Goal: Transaction & Acquisition: Purchase product/service

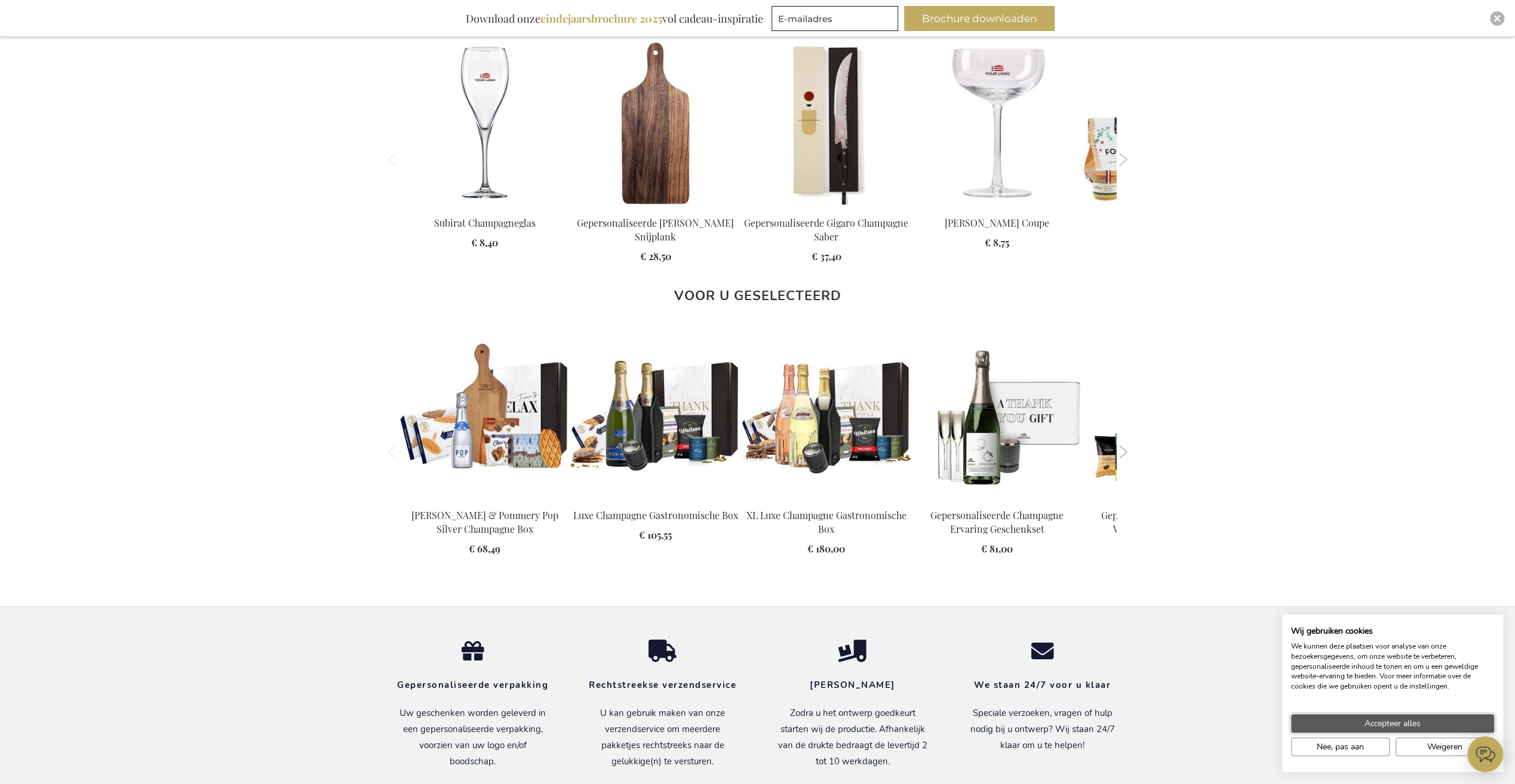
click at [893, 587] on span "Accepteer alles" at bounding box center [1392, 724] width 56 height 13
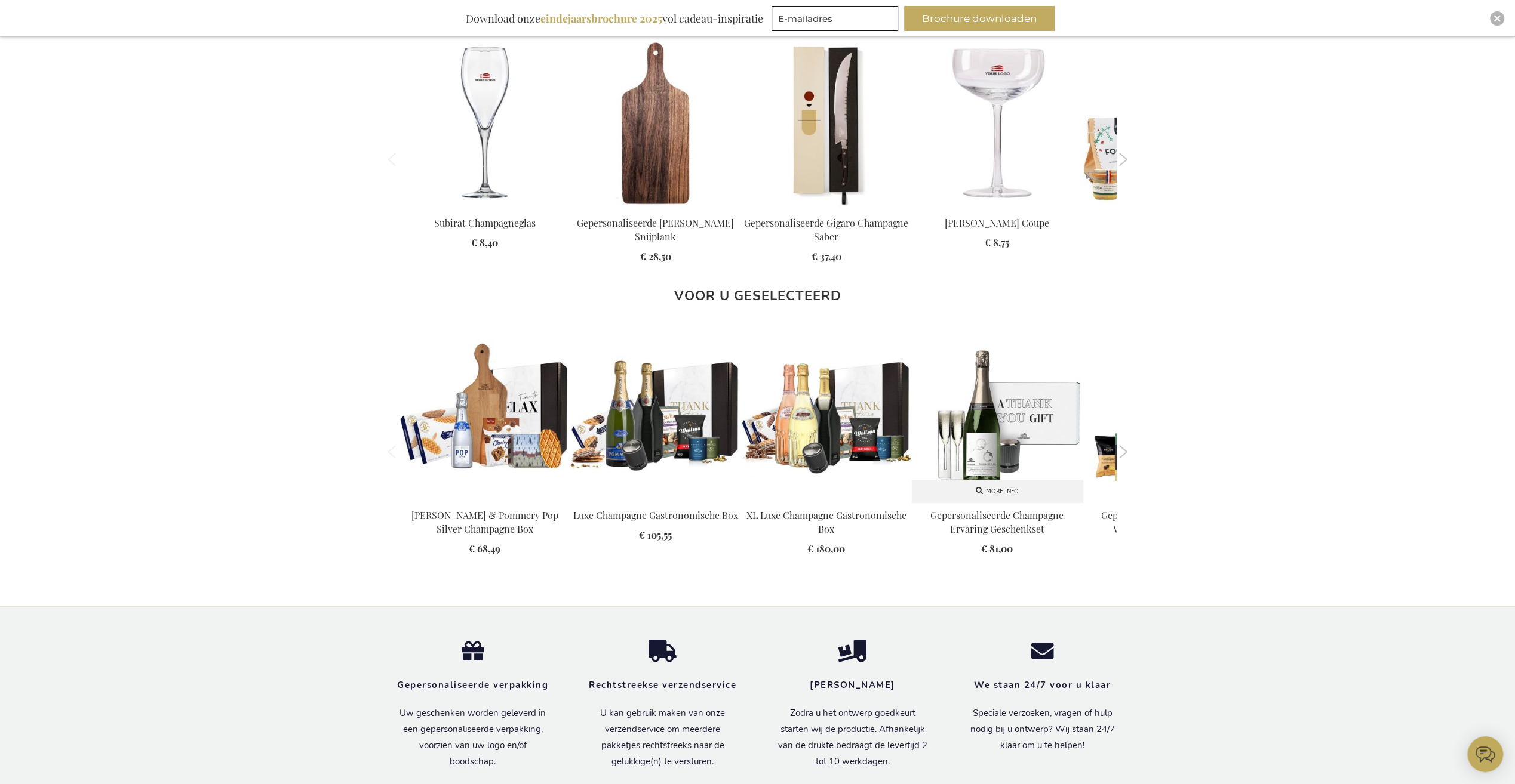
click at [893, 520] on link "Gepersonaliseerde Champagne Ervaring Geschenkset" at bounding box center [996, 522] width 133 height 26
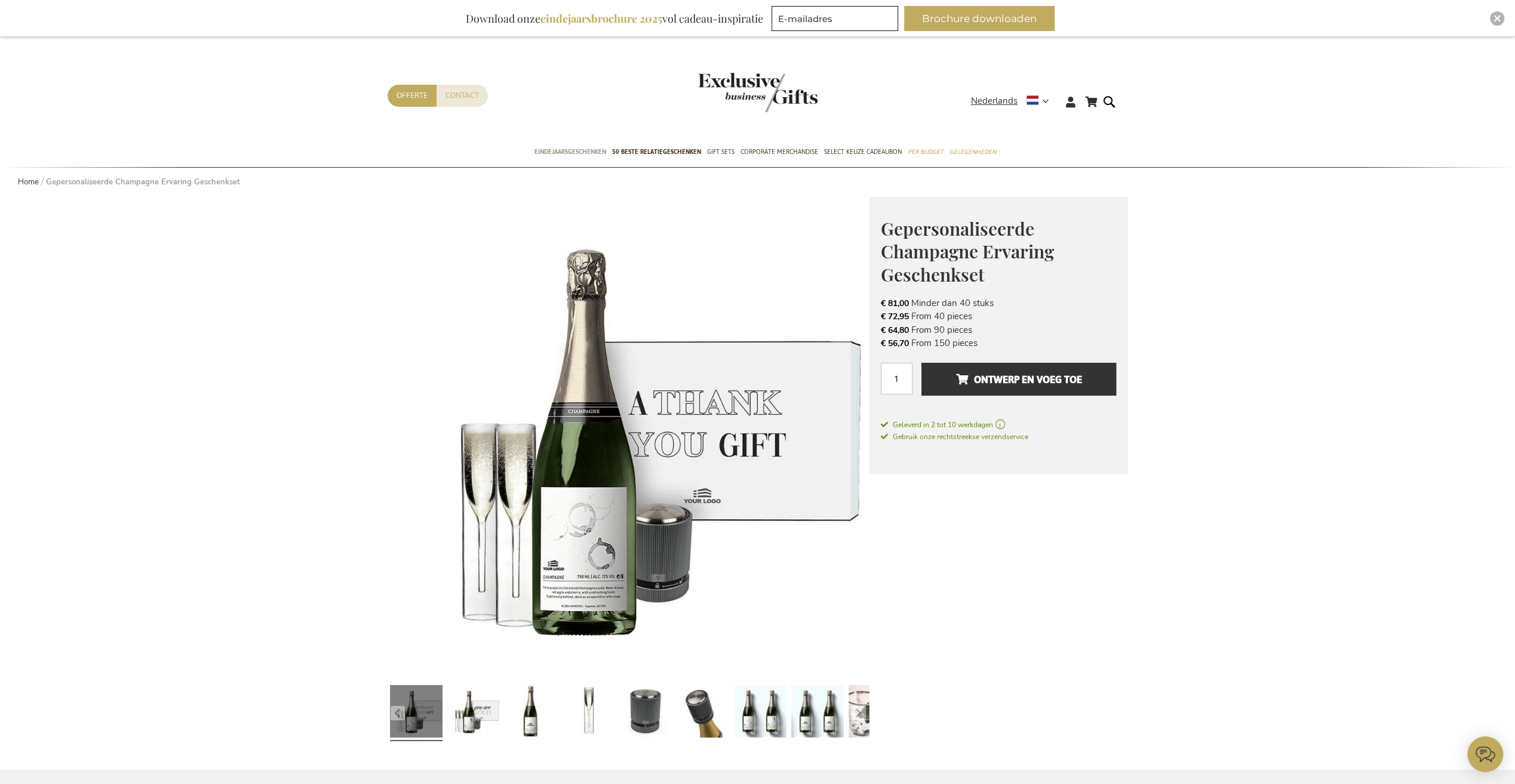
click at [573, 149] on span "Eindejaarsgeschenken" at bounding box center [571, 152] width 72 height 13
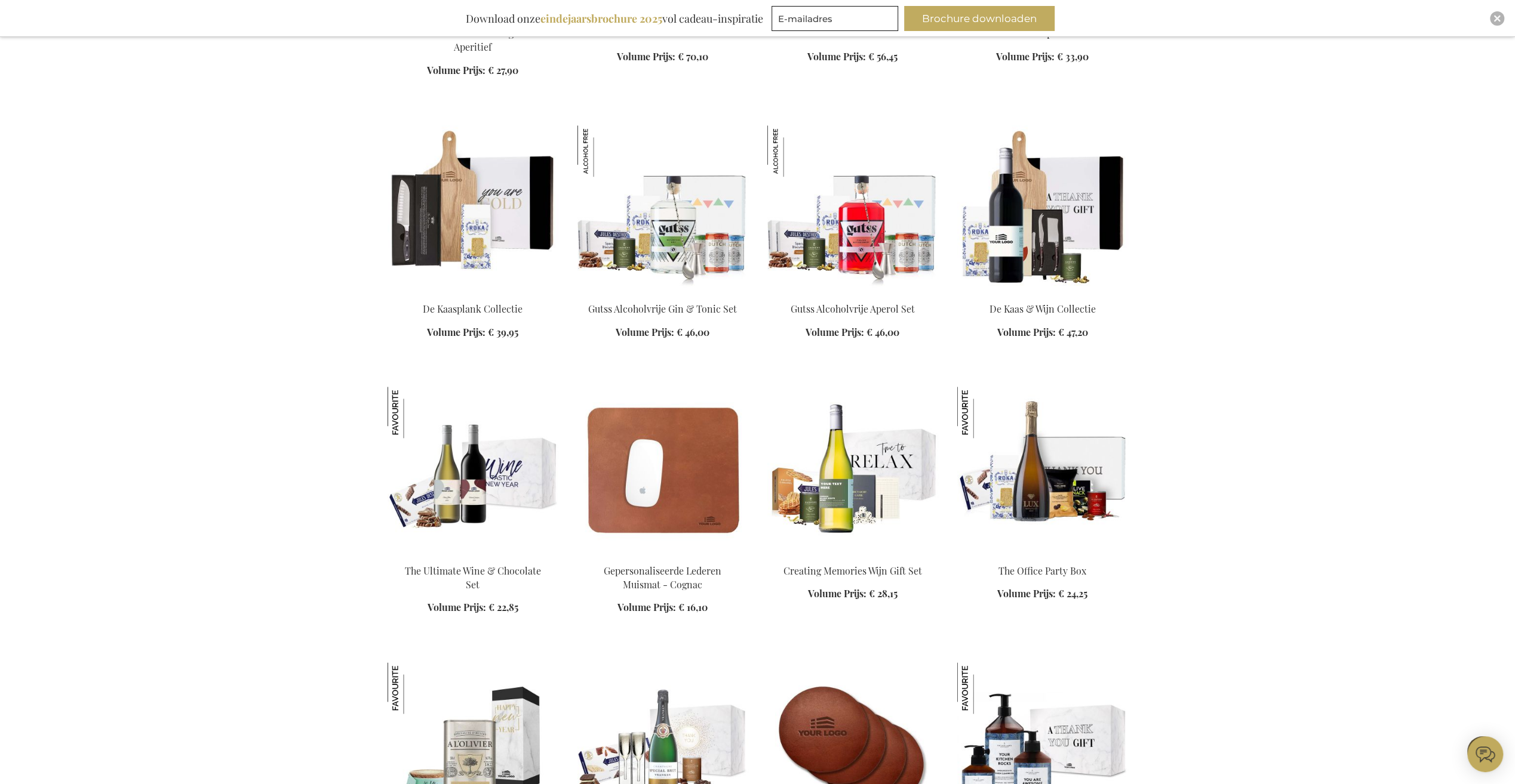
scroll to position [1373, 0]
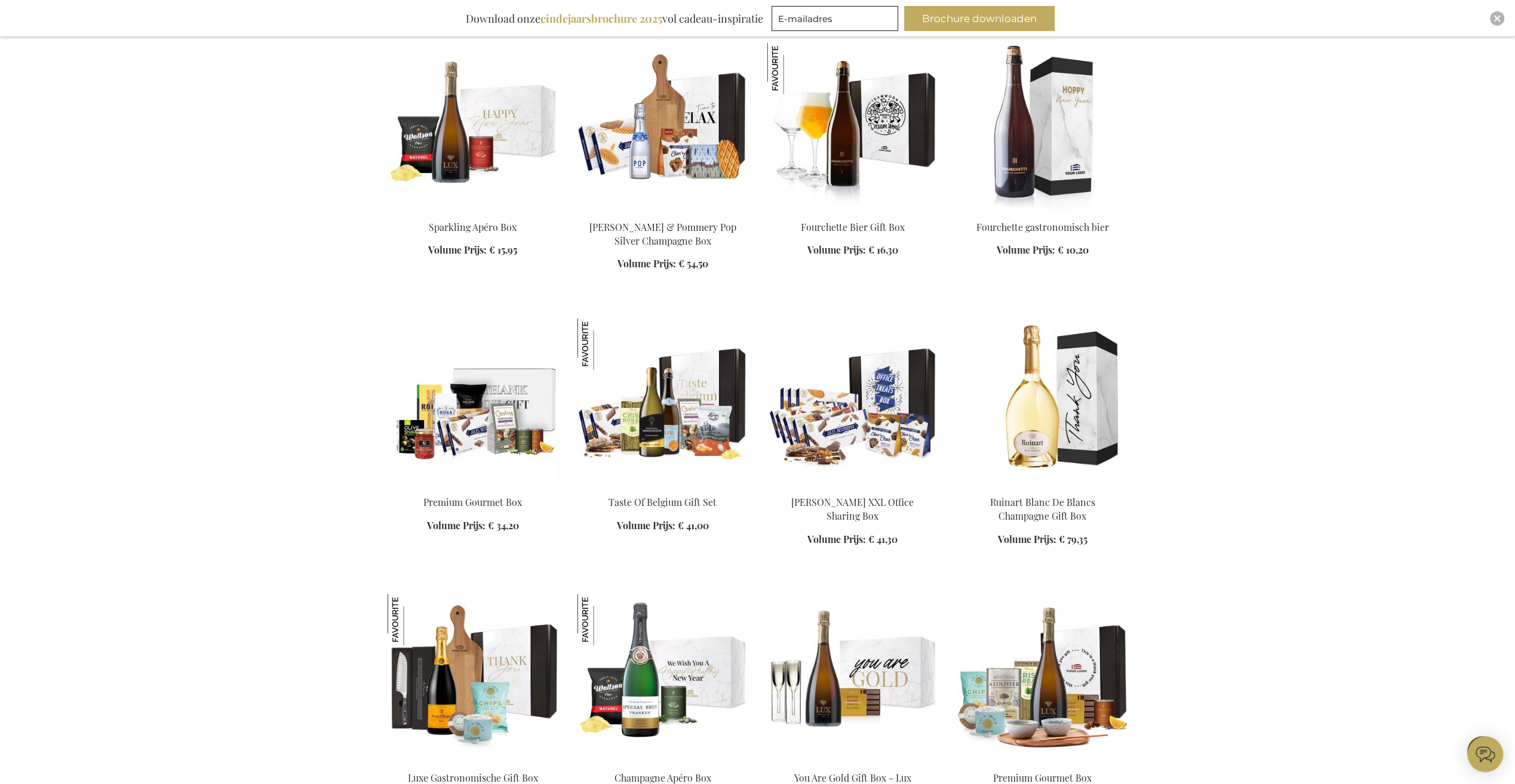
scroll to position [2208, 0]
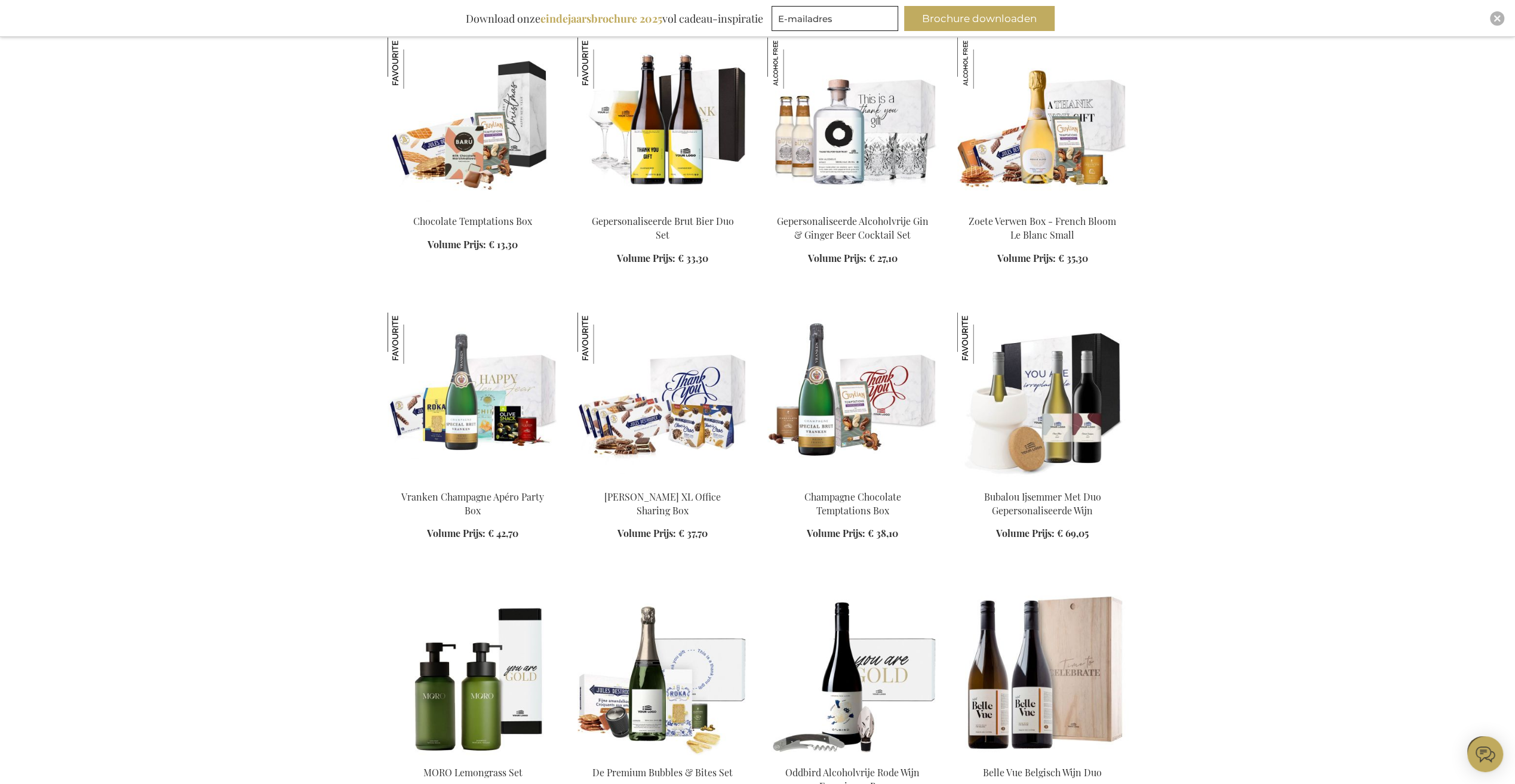
scroll to position [3044, 0]
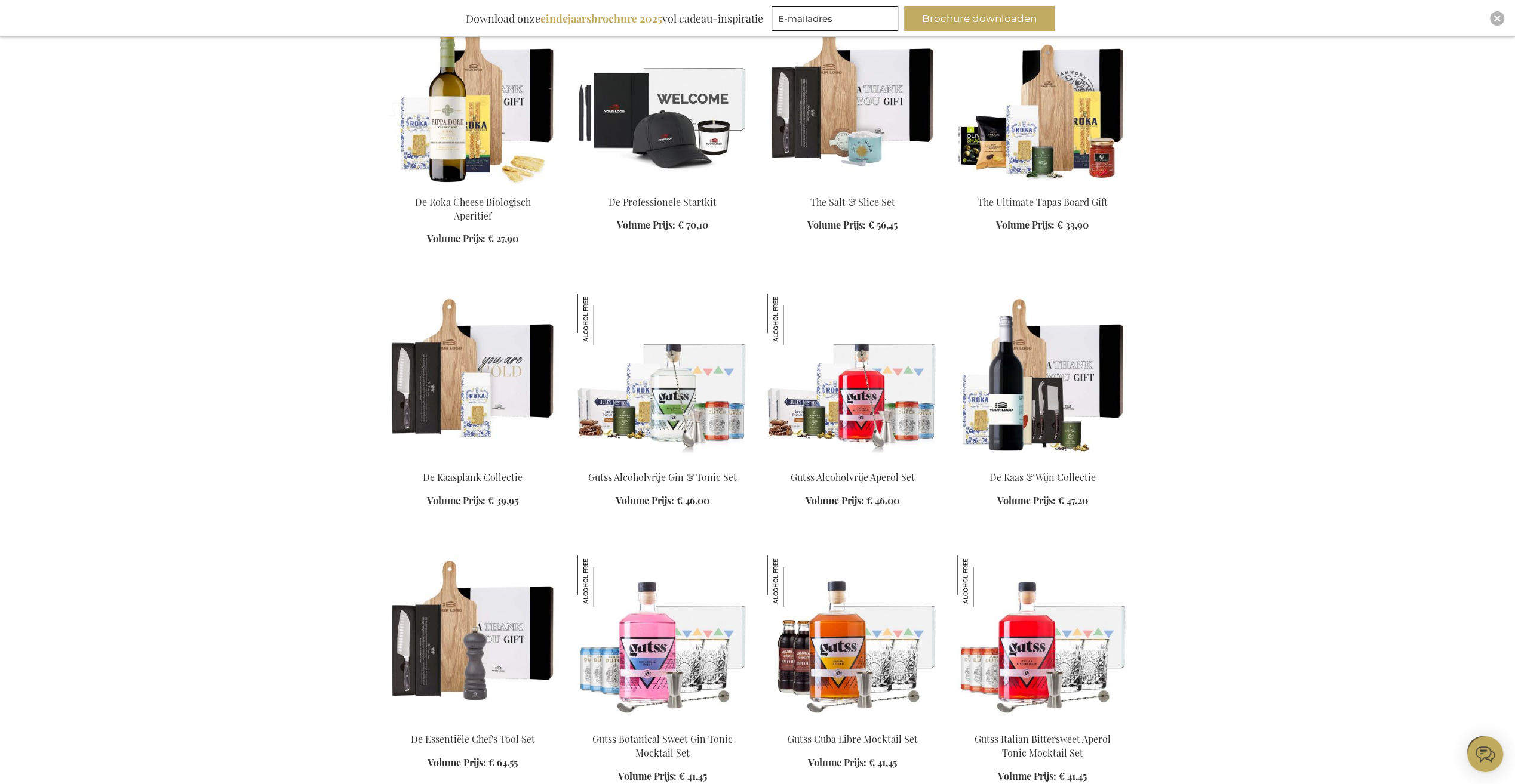
scroll to position [3880, 0]
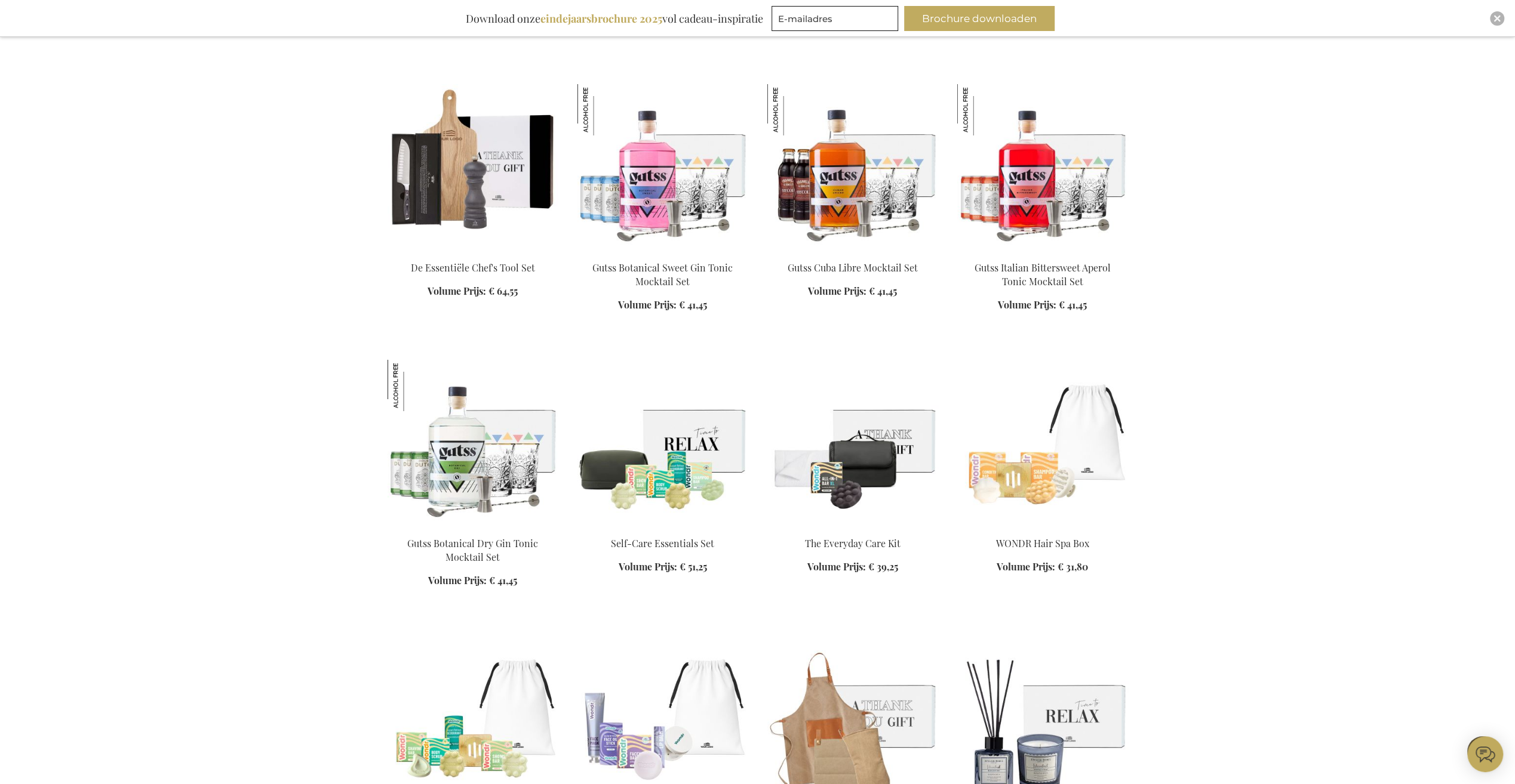
scroll to position [4476, 0]
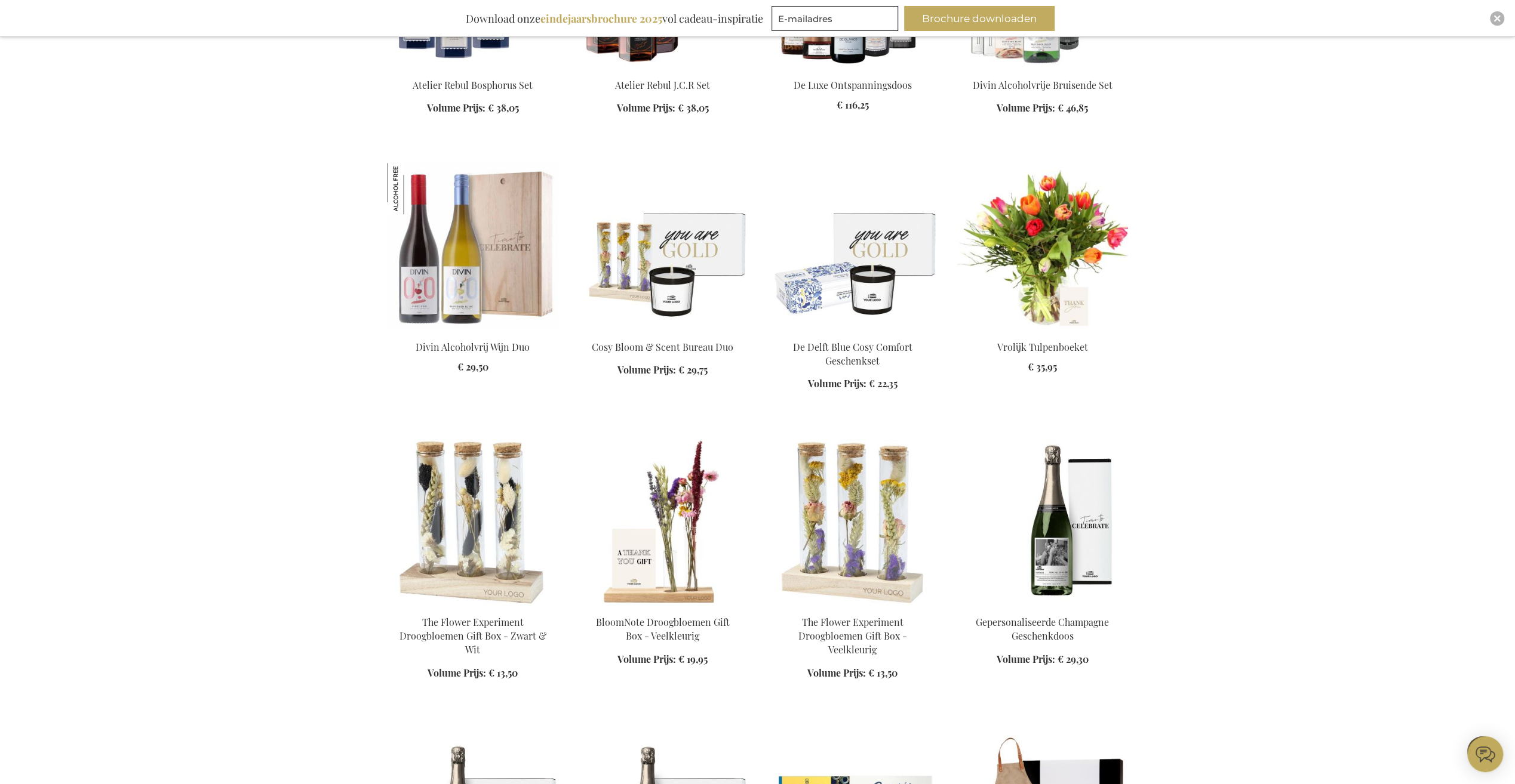
scroll to position [5432, 0]
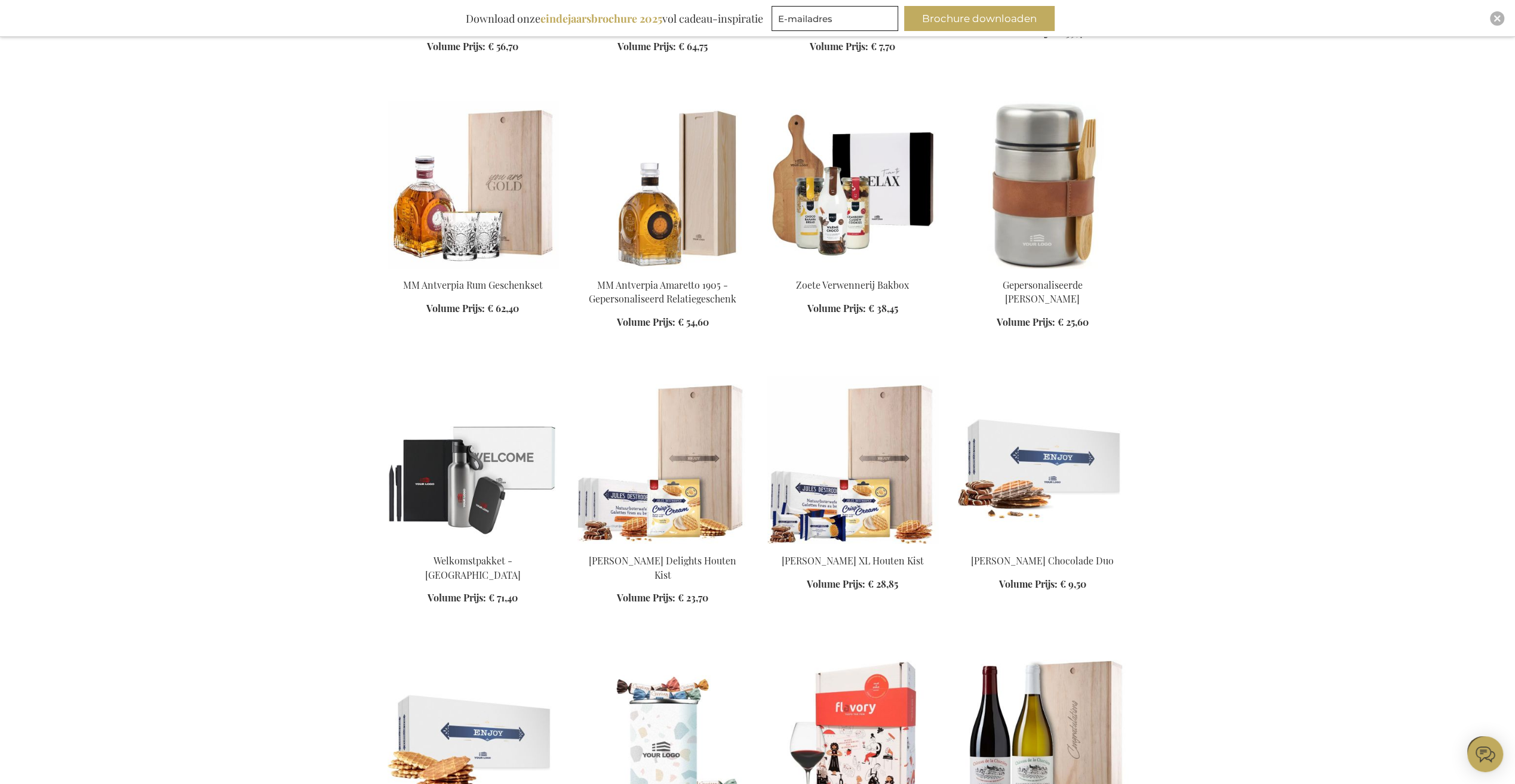
scroll to position [6327, 0]
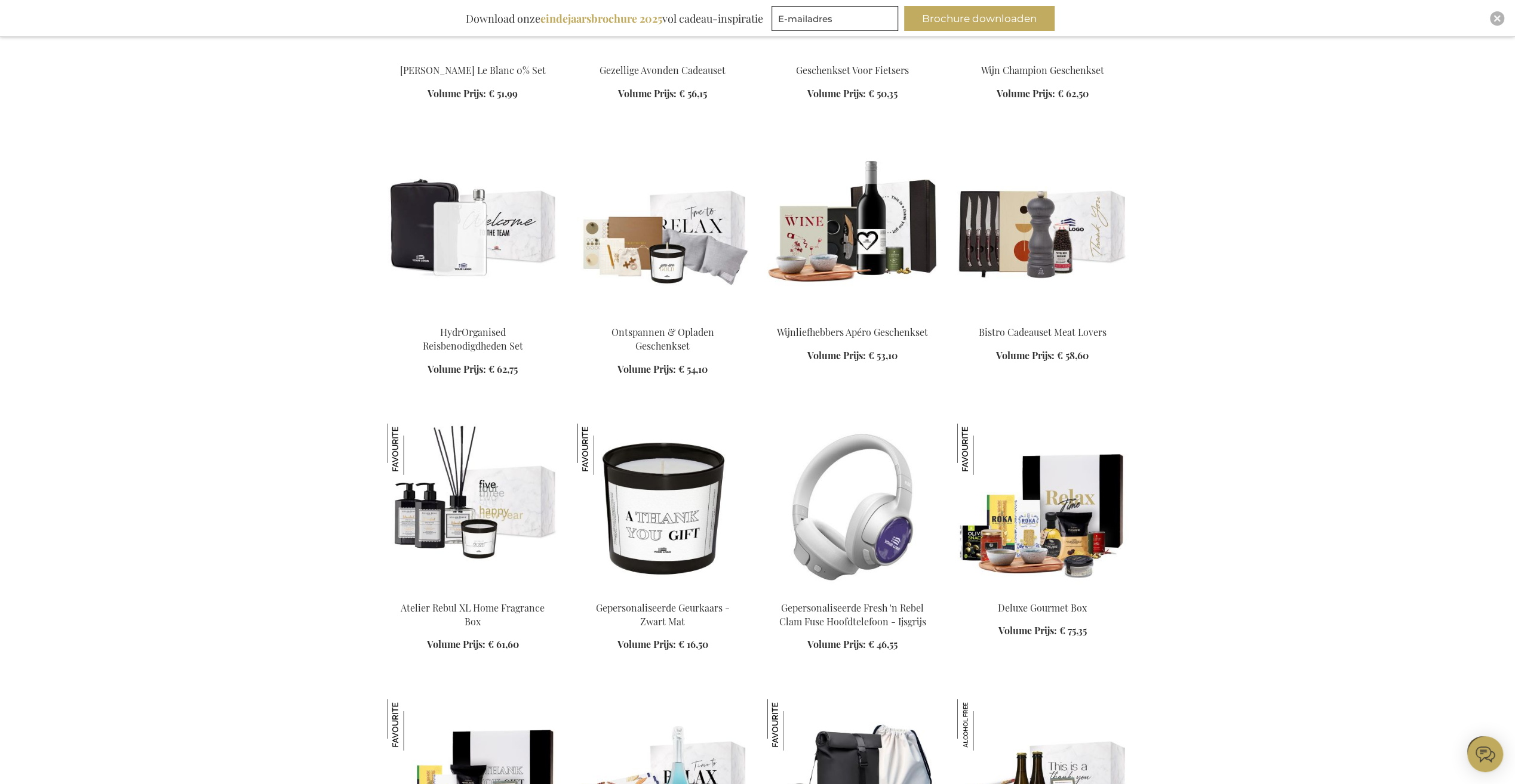
scroll to position [7938, 0]
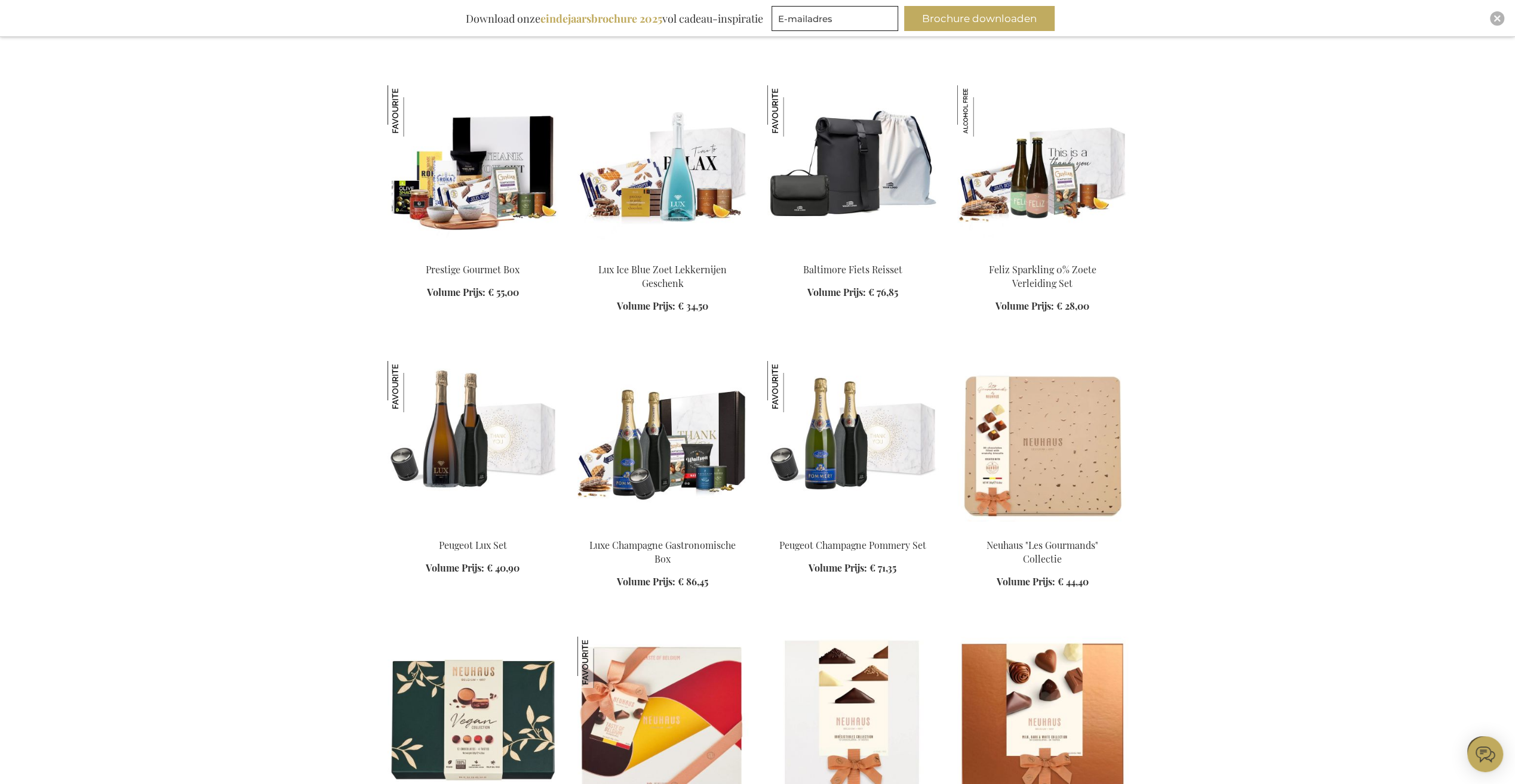
scroll to position [8475, 0]
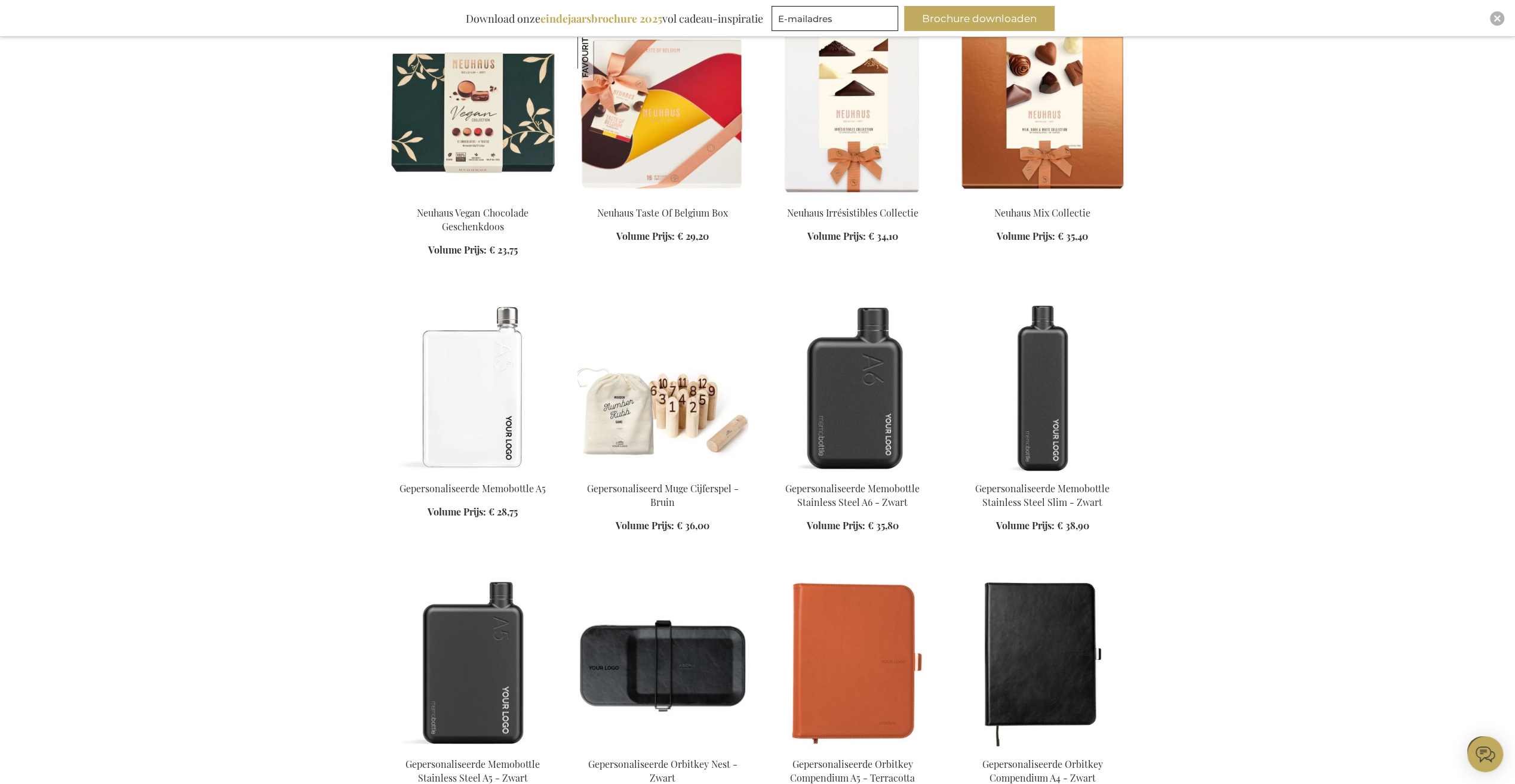
scroll to position [9192, 0]
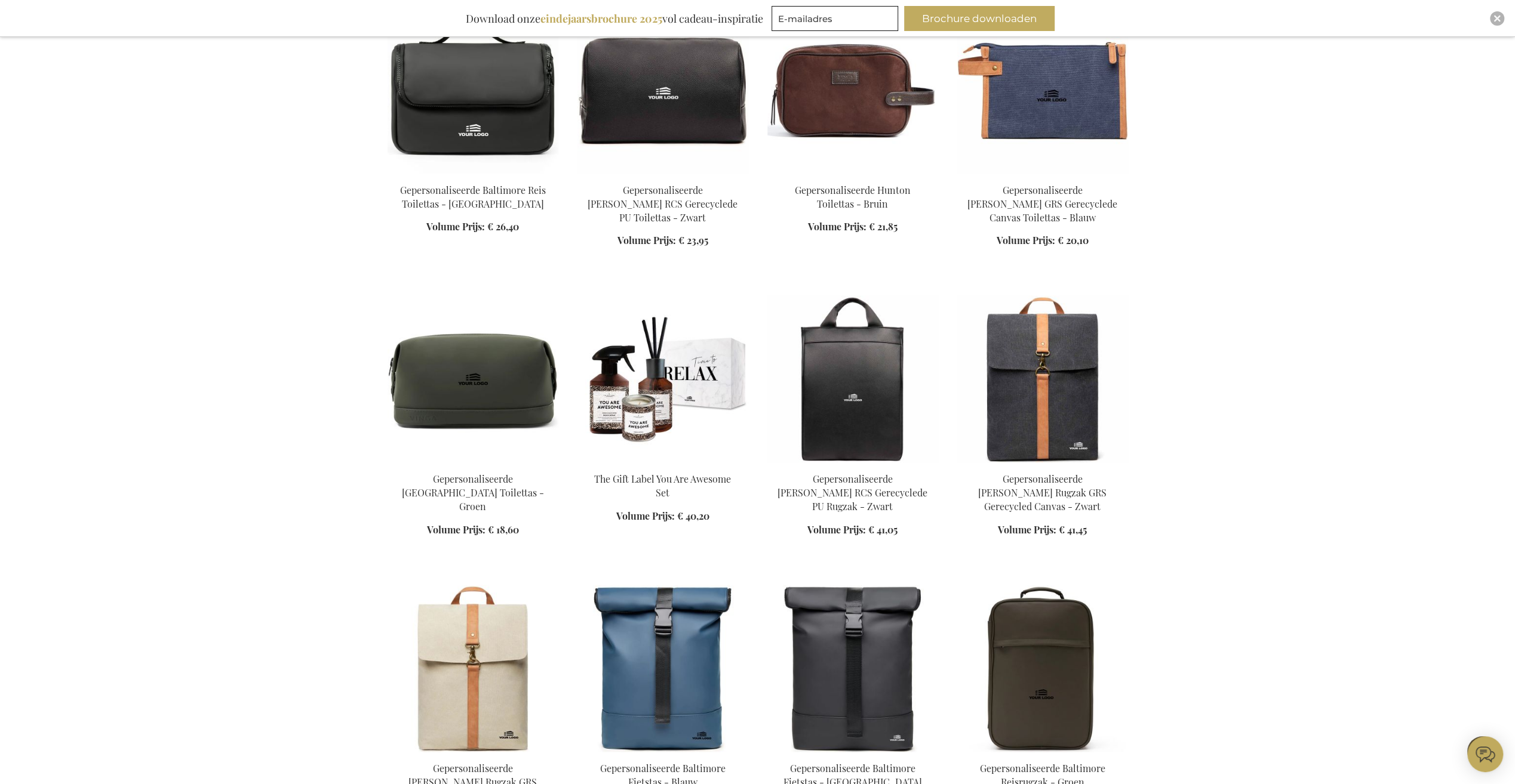
scroll to position [10504, 0]
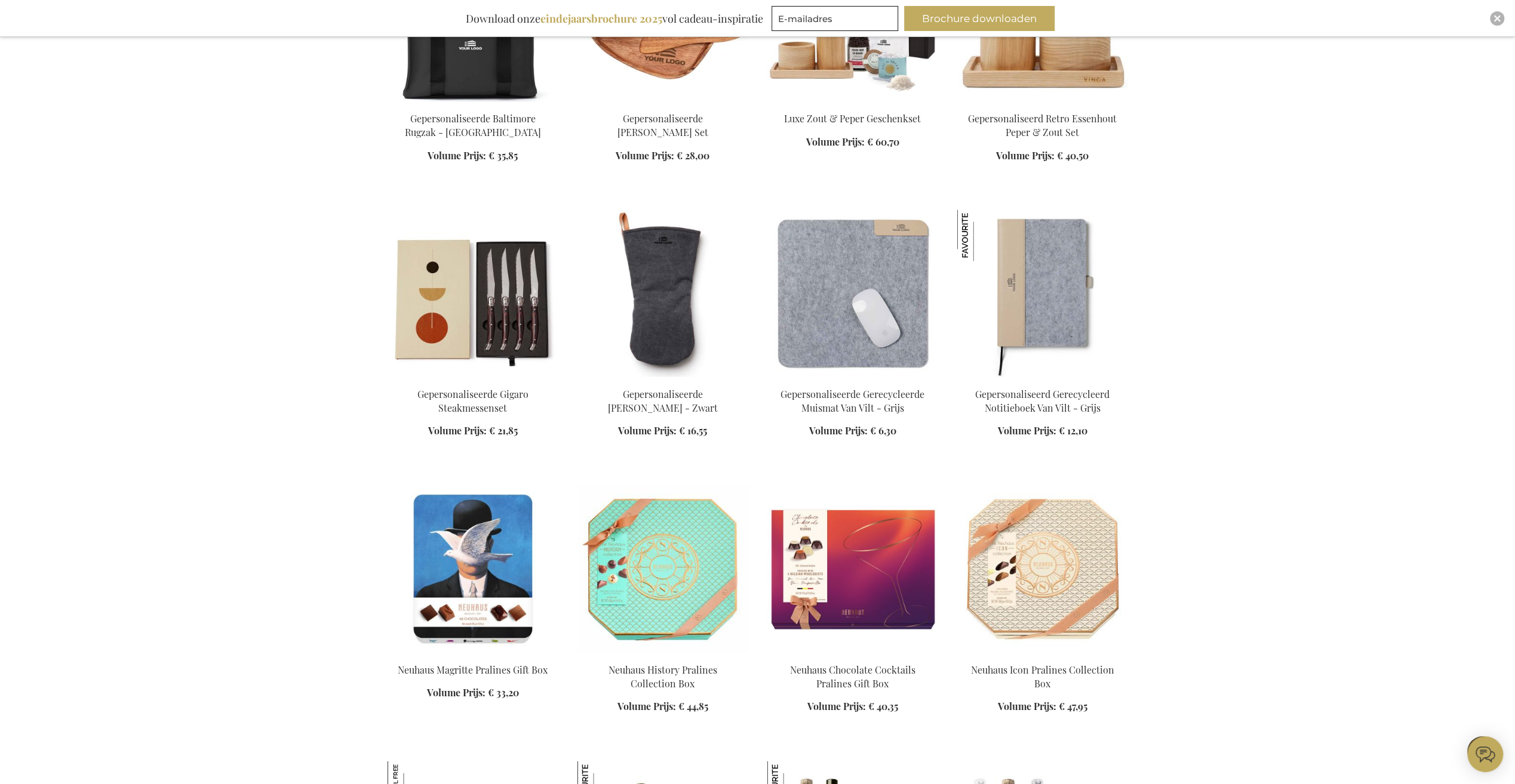
scroll to position [11519, 0]
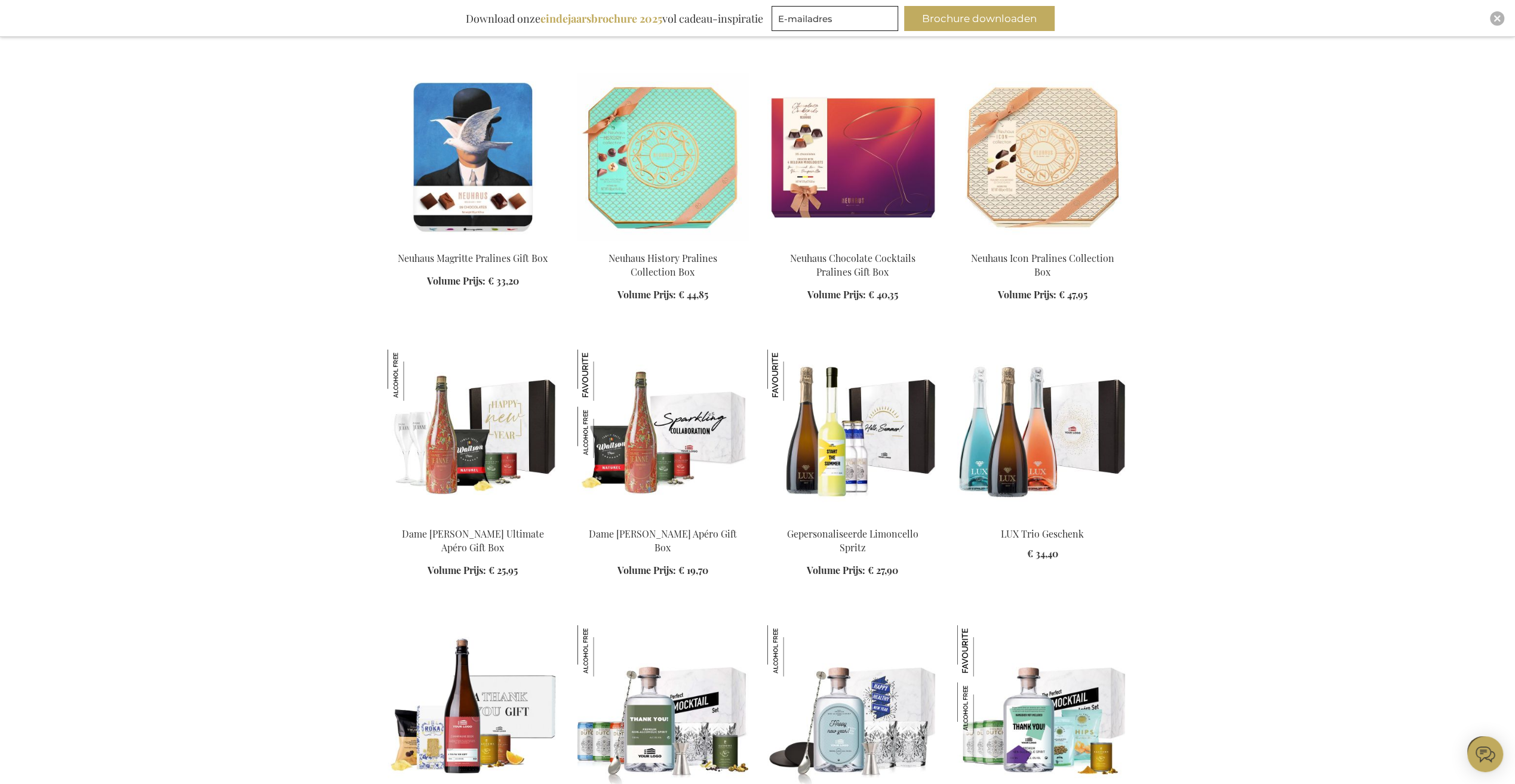
scroll to position [11877, 0]
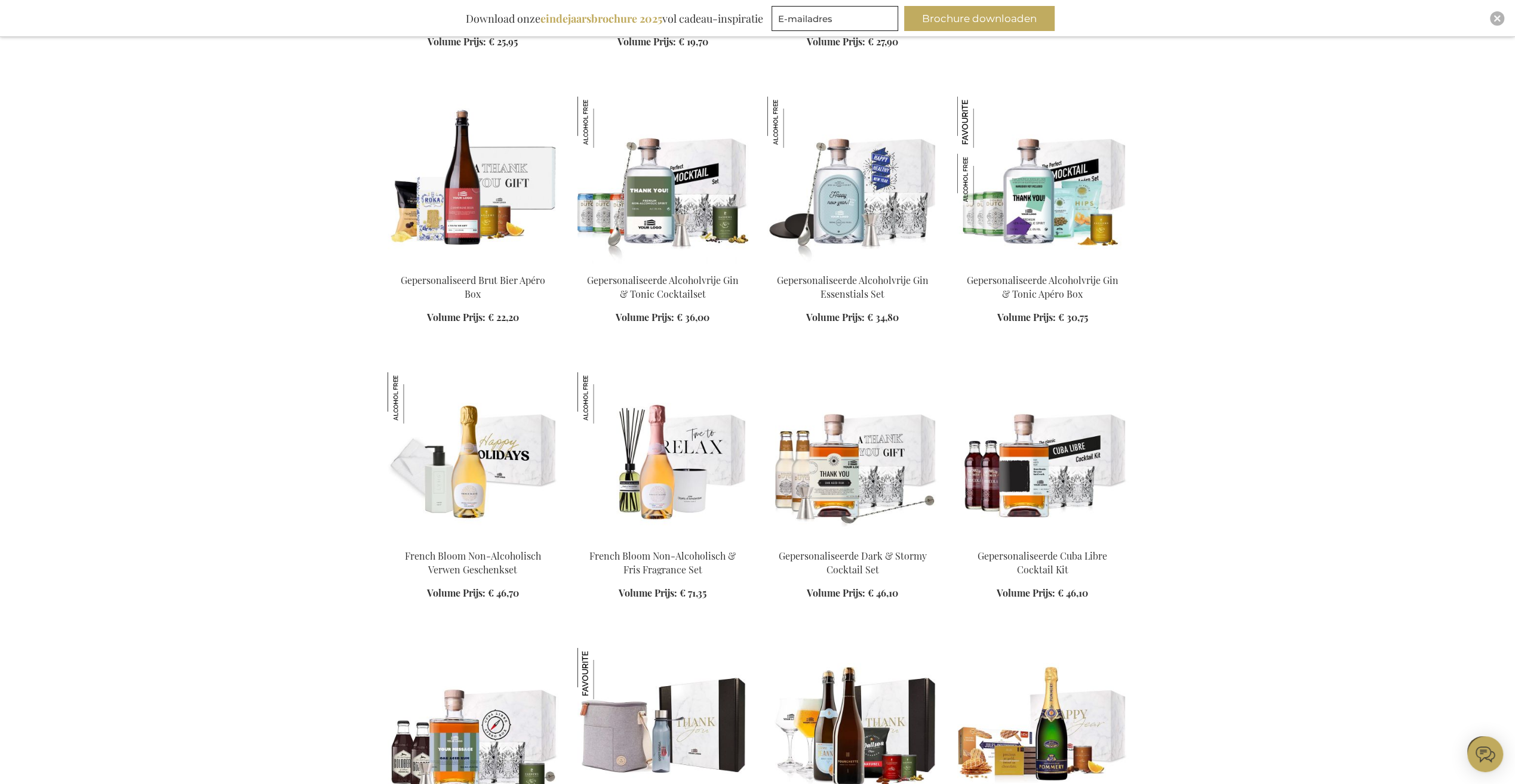
scroll to position [12295, 0]
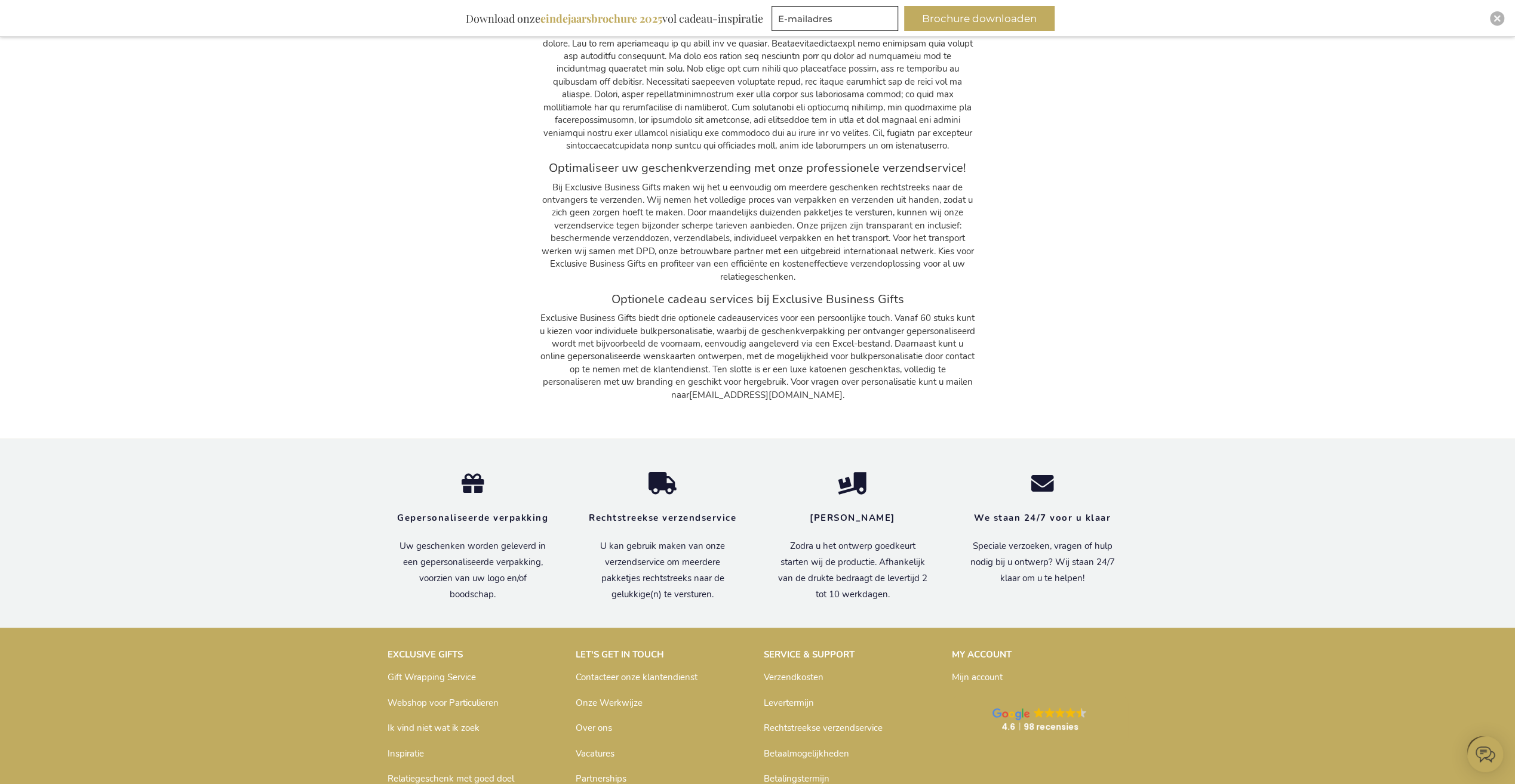
scroll to position [18218, 0]
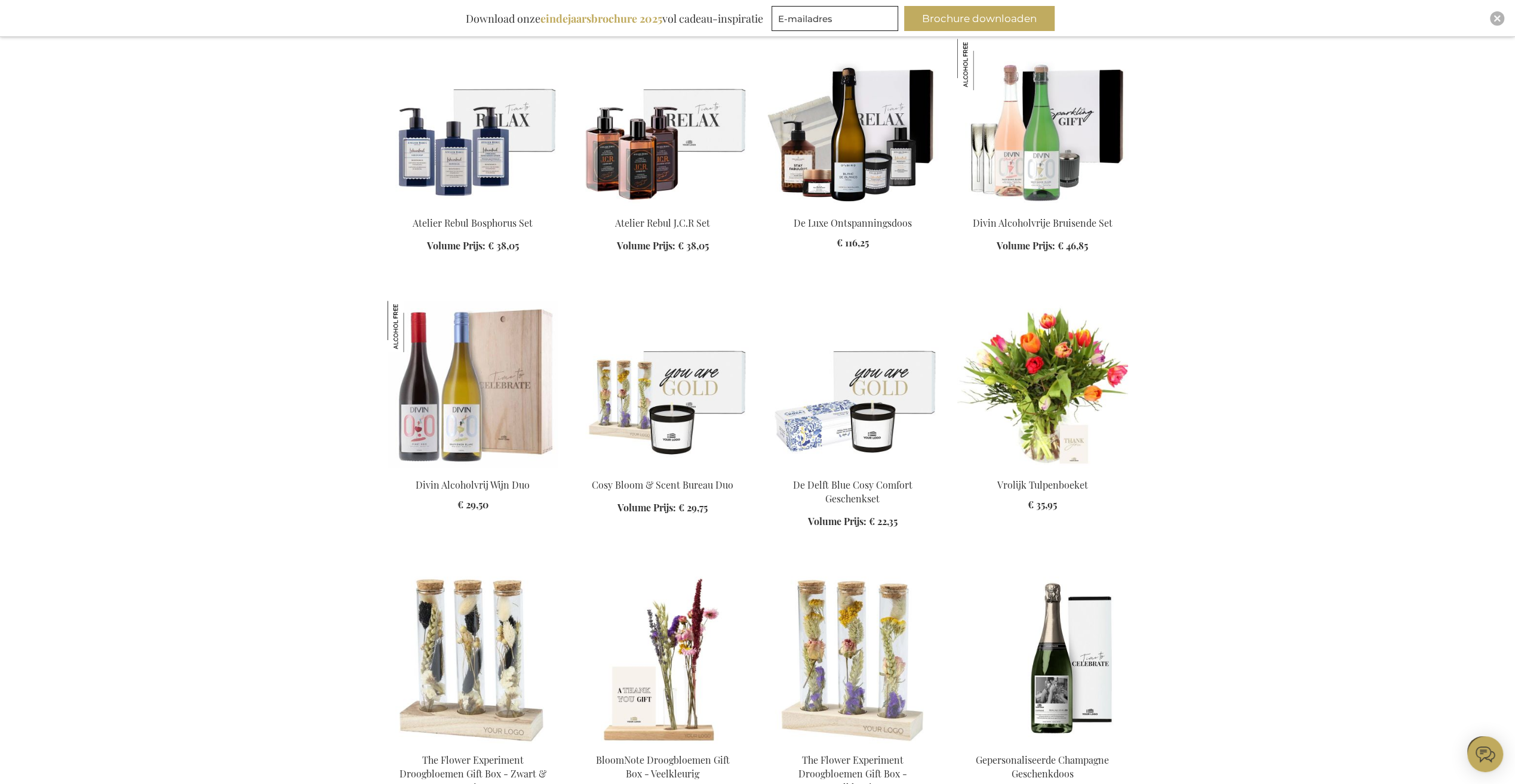
scroll to position [14935, 0]
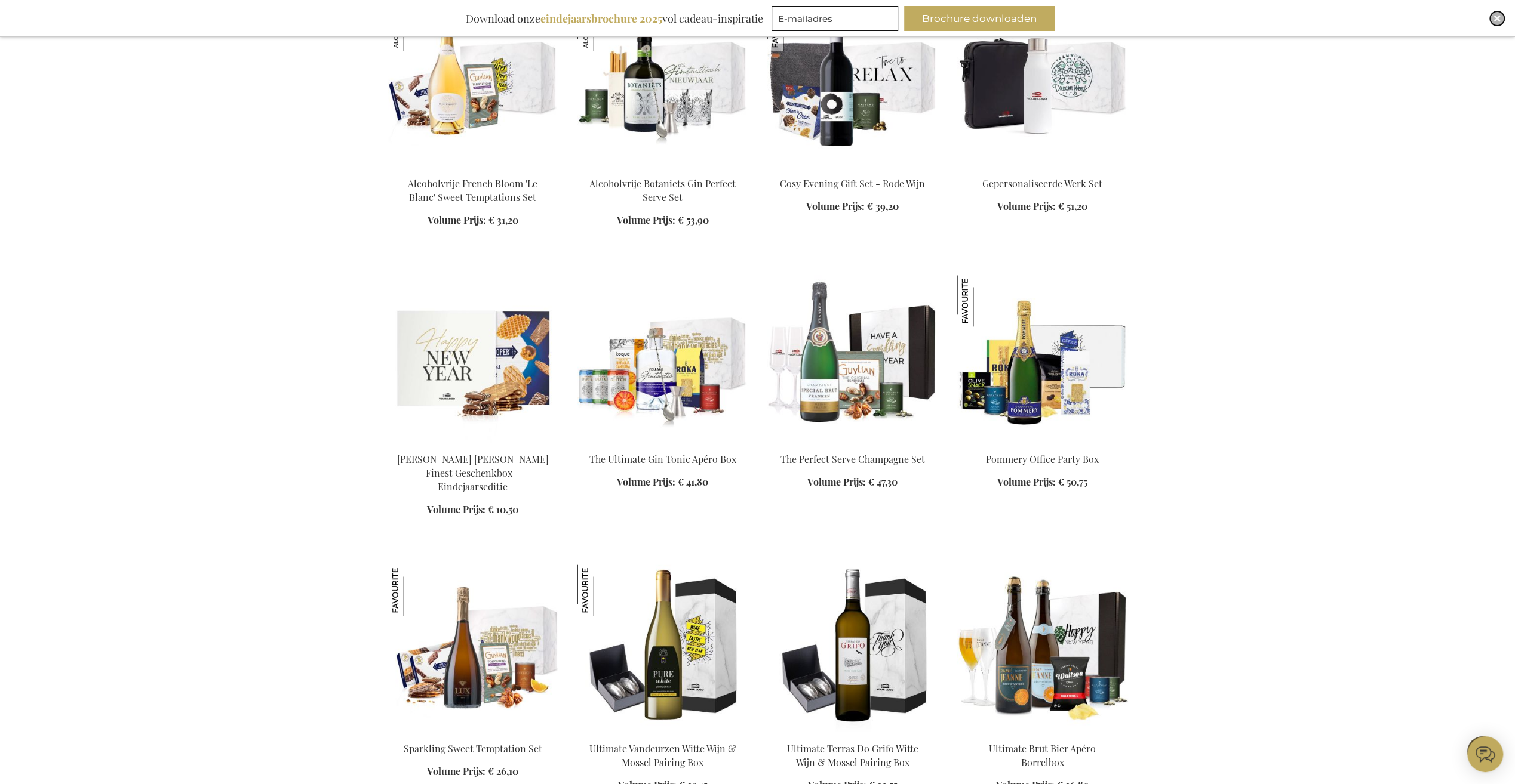
click at [1495, 17] on img "Close" at bounding box center [1497, 18] width 7 height 7
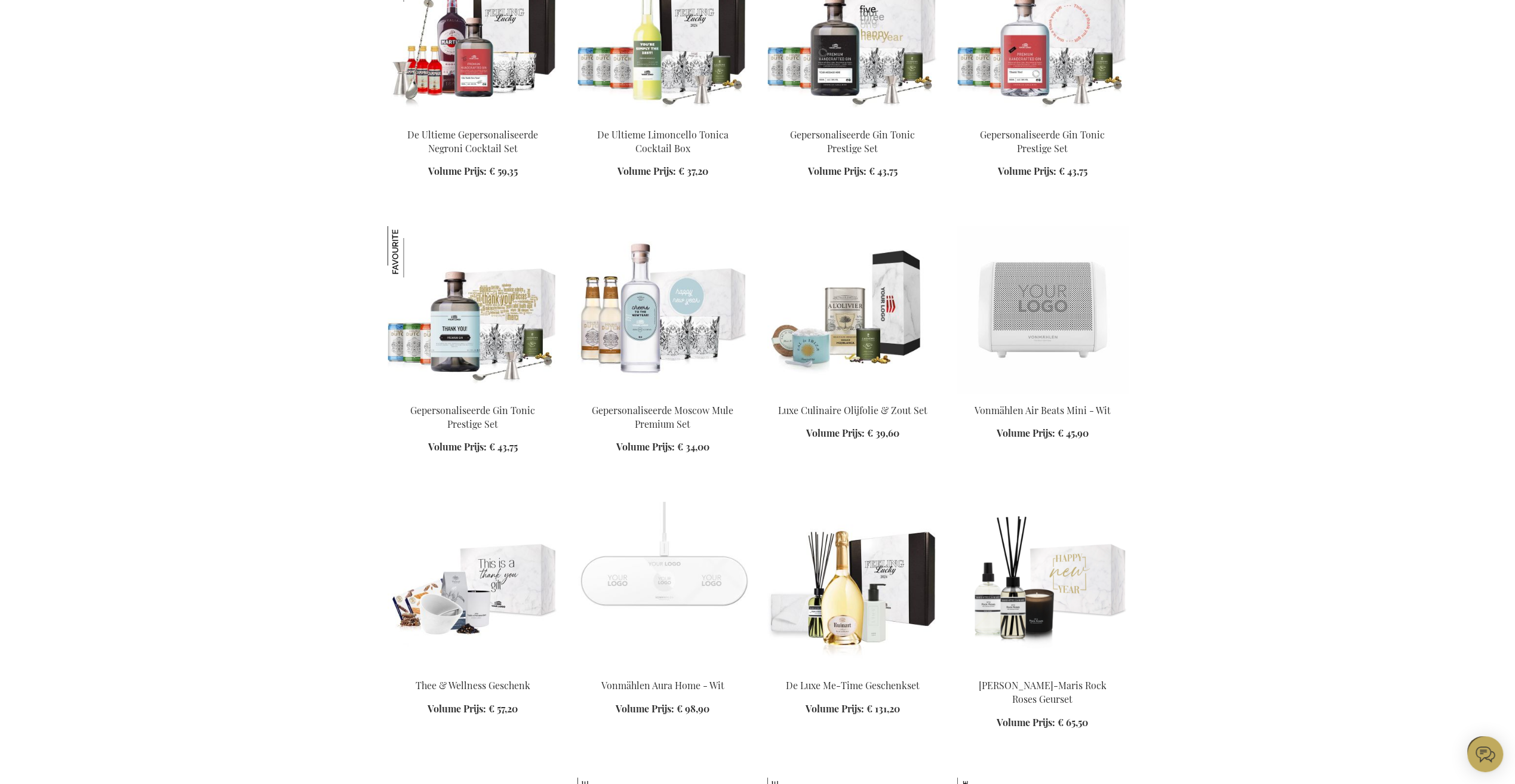
scroll to position [13264, 0]
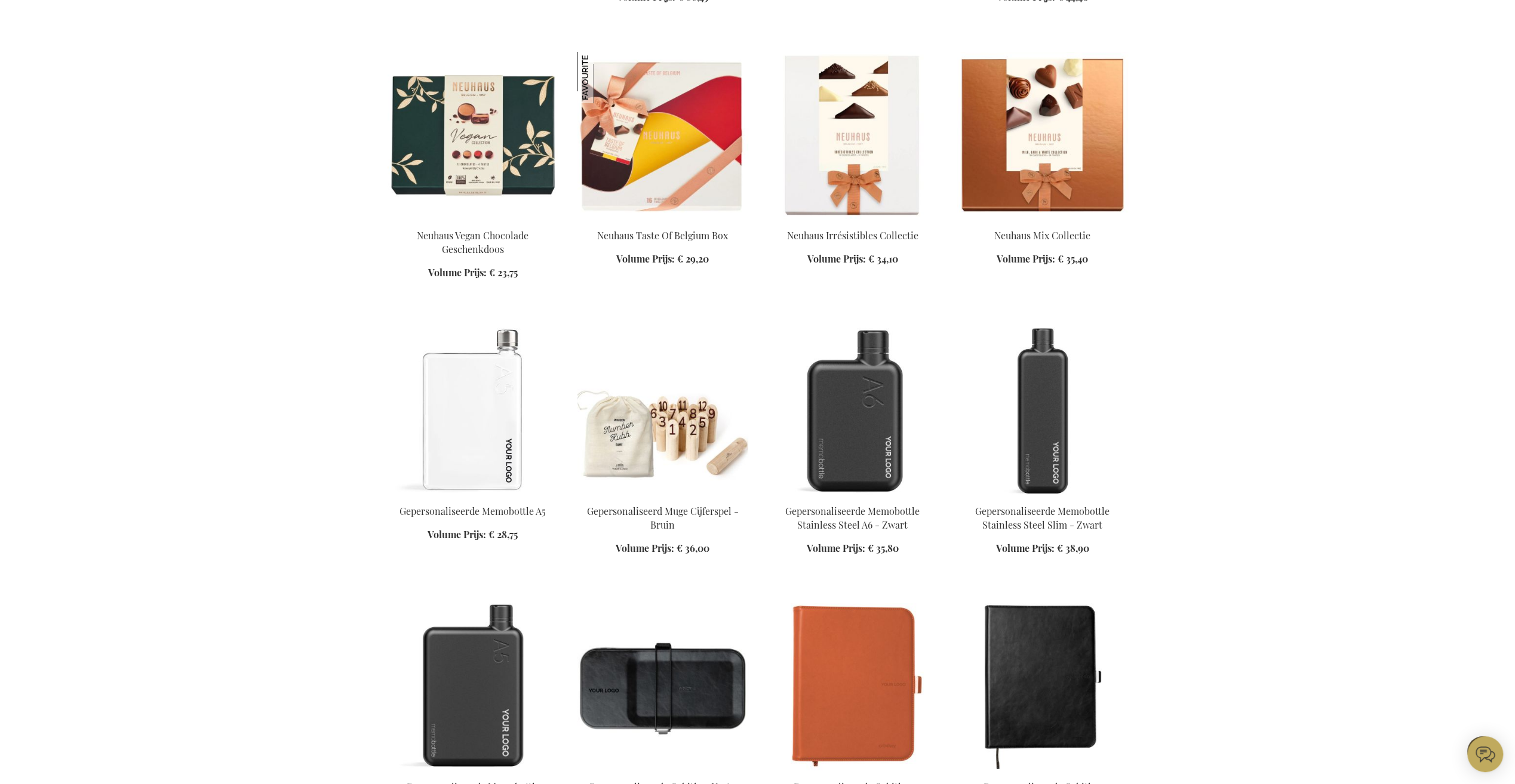
scroll to position [9285, 0]
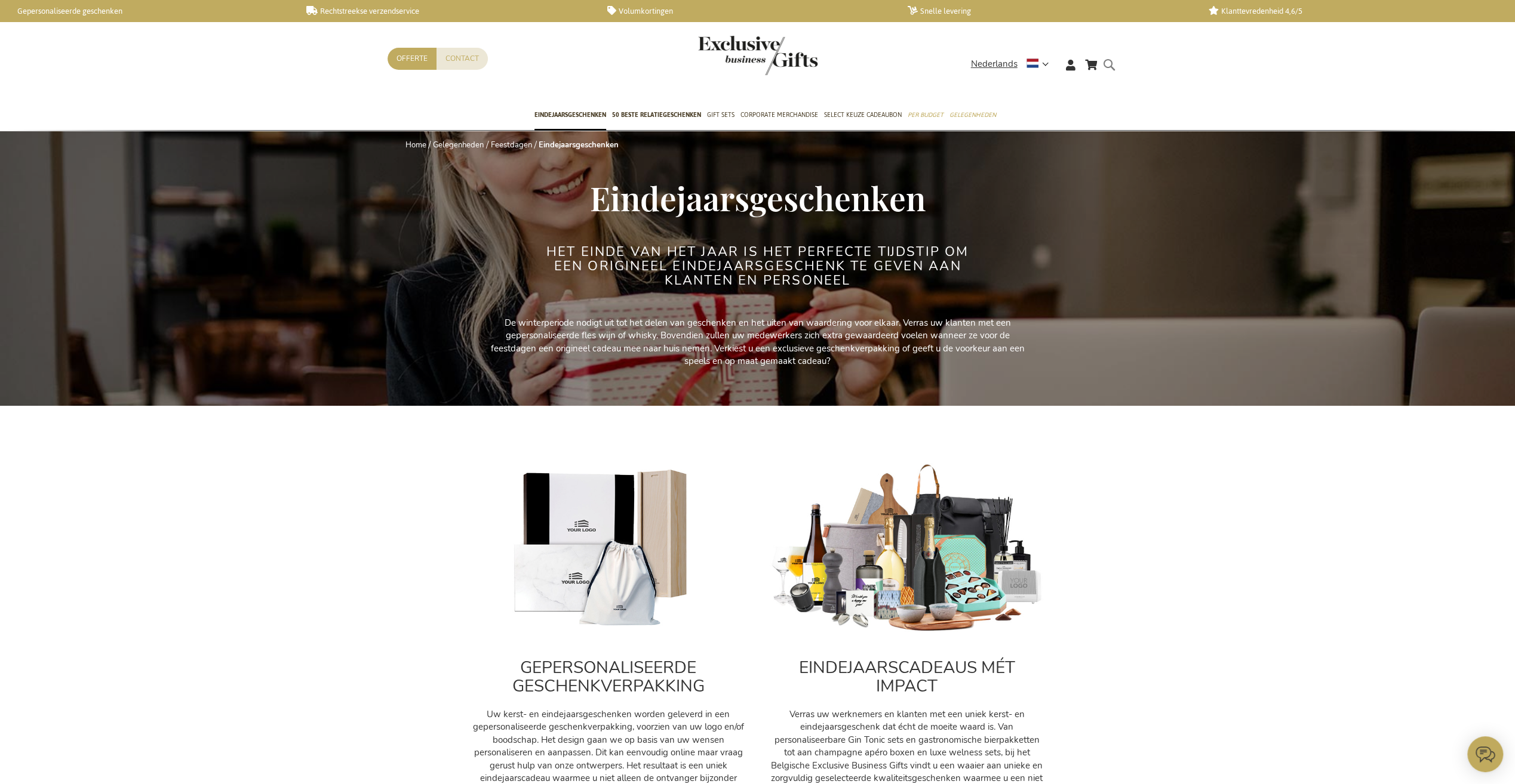
click at [1107, 64] on form "Search Search" at bounding box center [1112, 74] width 12 height 34
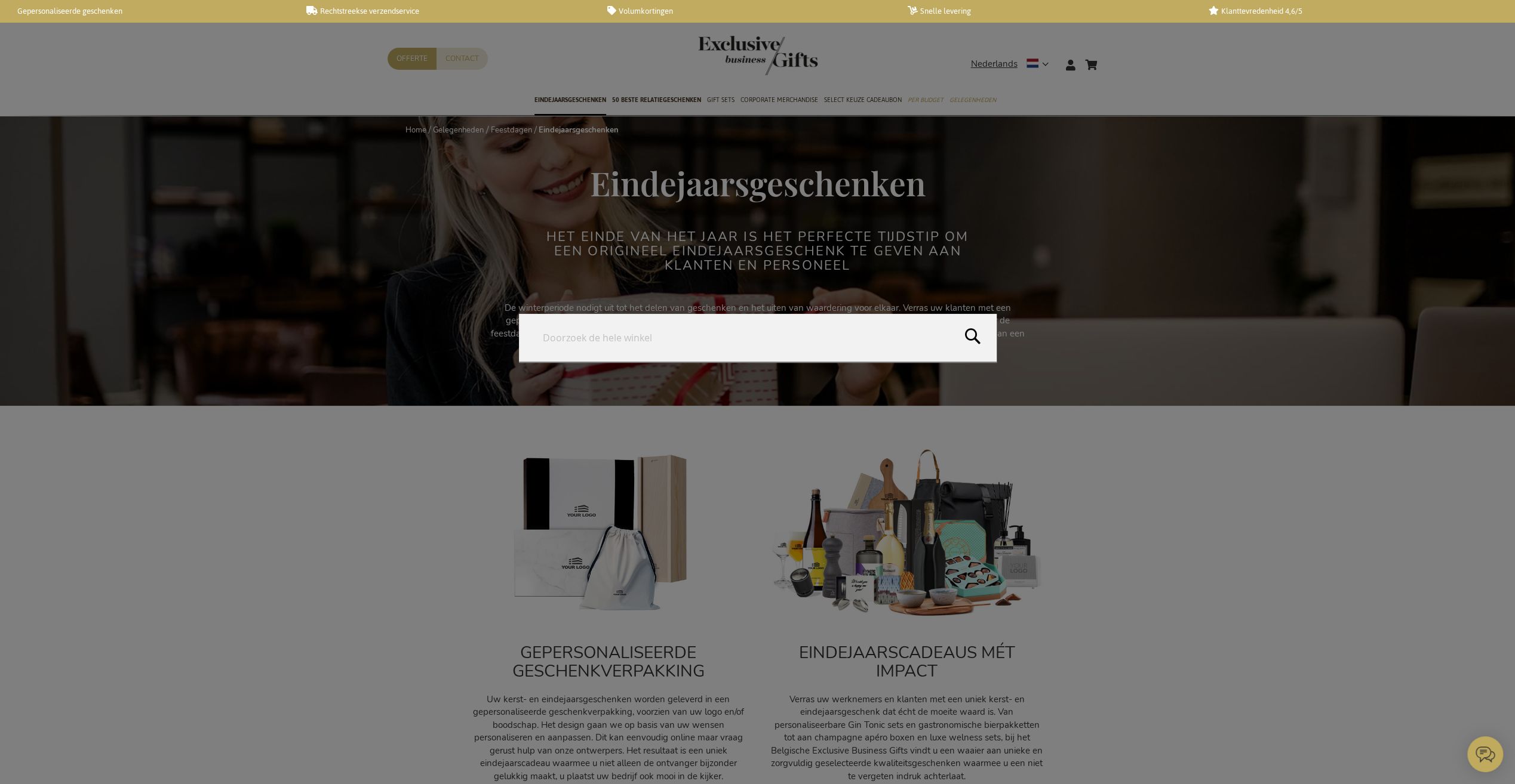
click at [587, 334] on input "Search" at bounding box center [758, 337] width 478 height 47
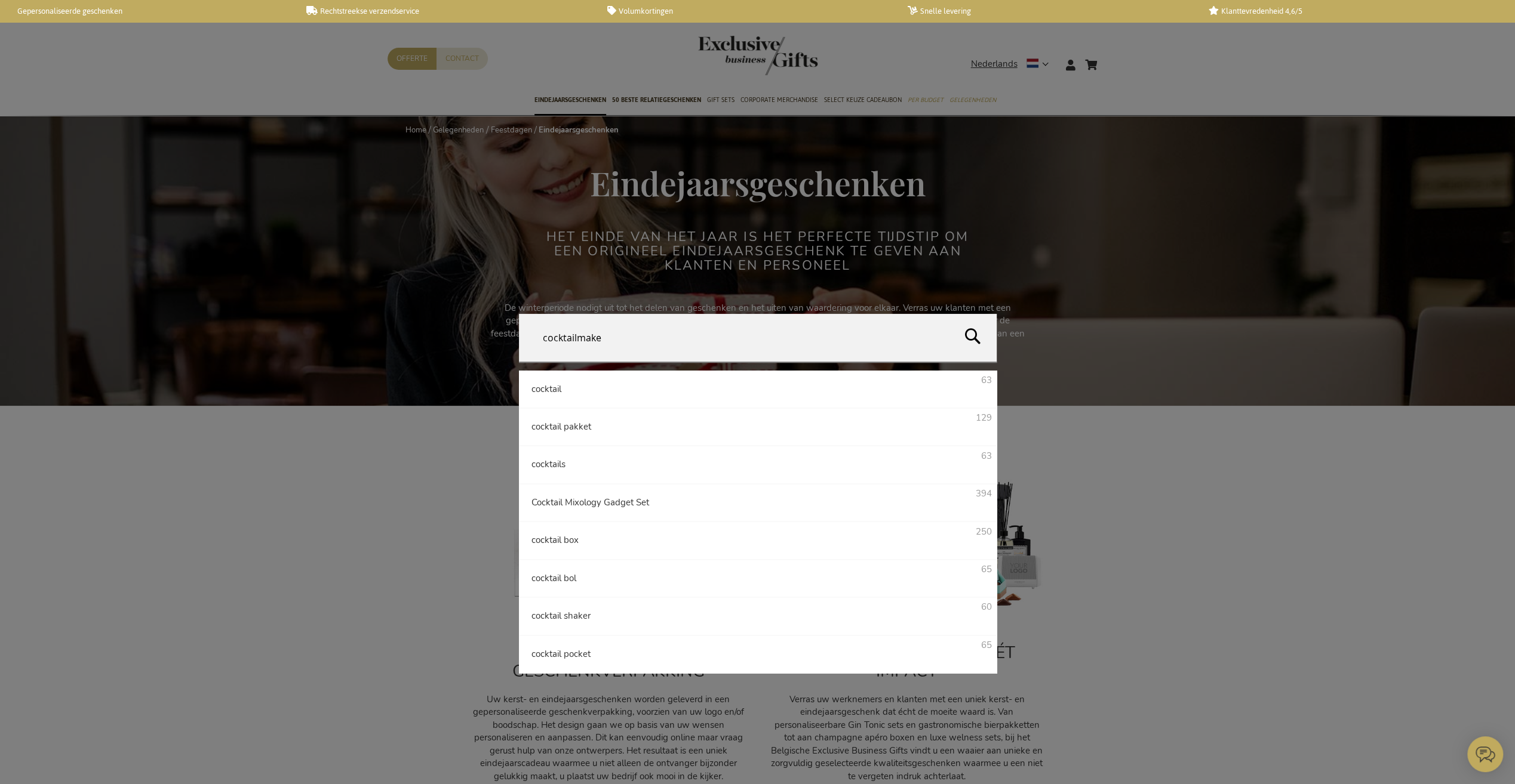
type input "cocktailmaker"
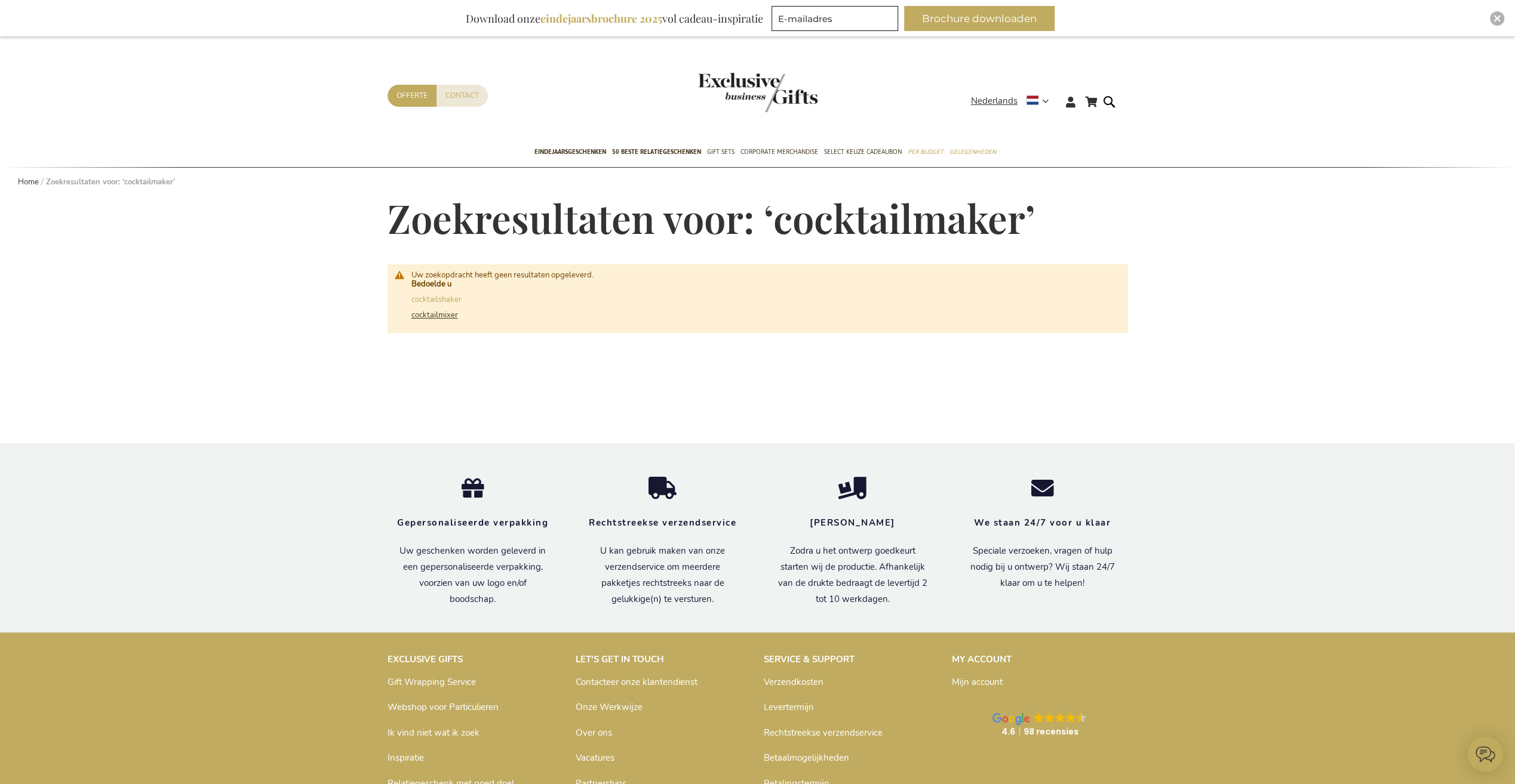
click at [433, 316] on link "cocktailmixer" at bounding box center [435, 315] width 47 height 11
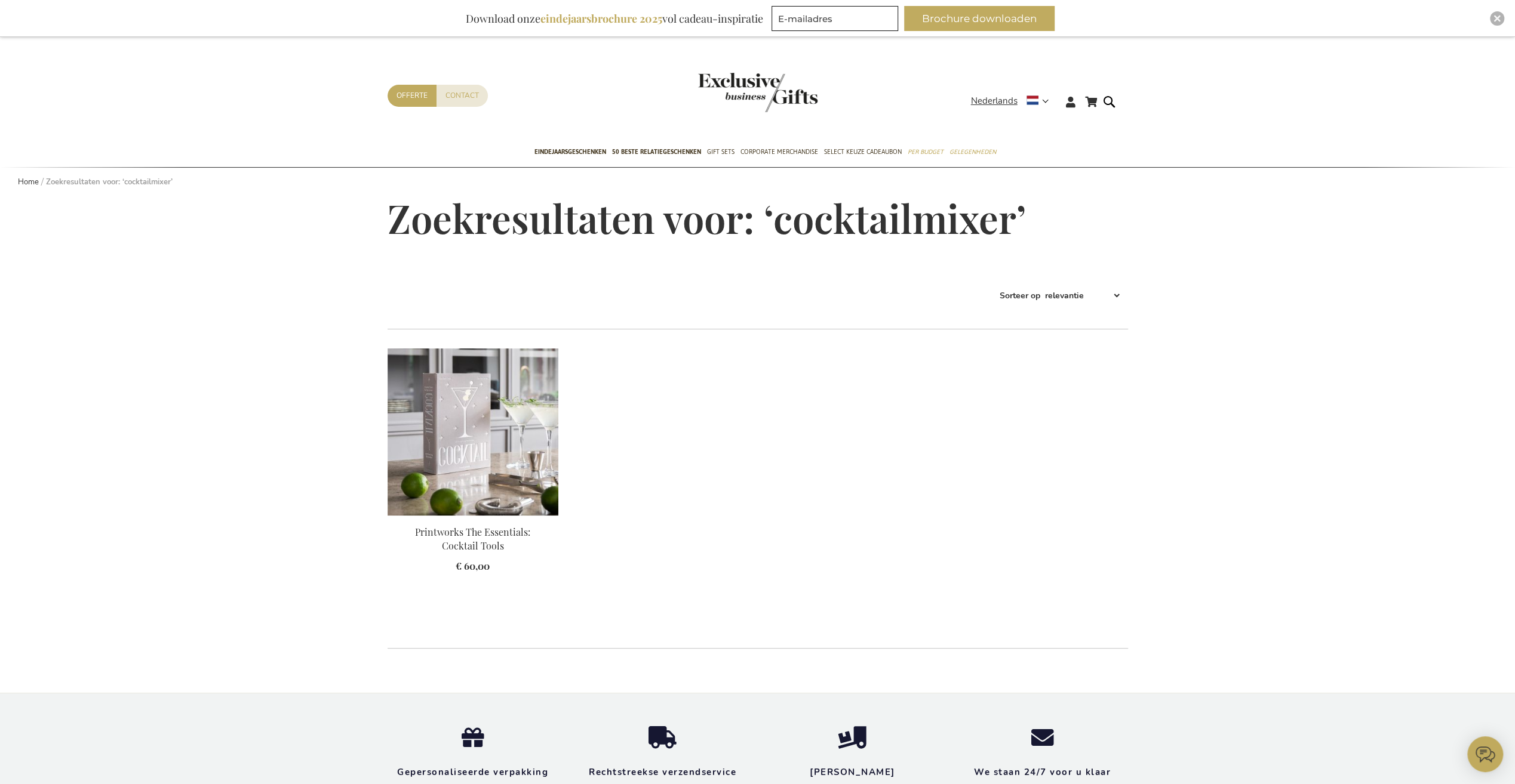
click at [477, 447] on img at bounding box center [473, 432] width 171 height 167
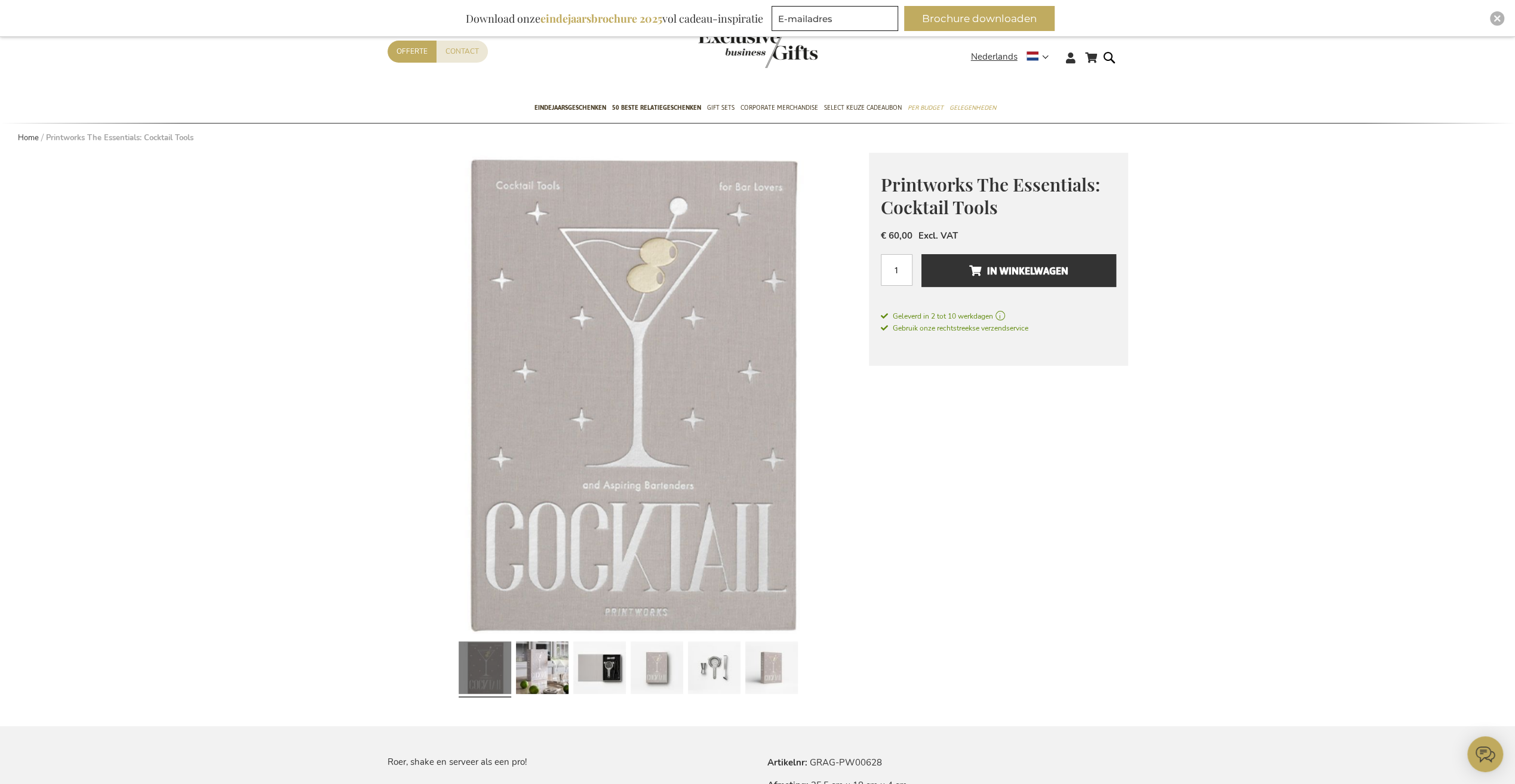
scroll to position [179, 0]
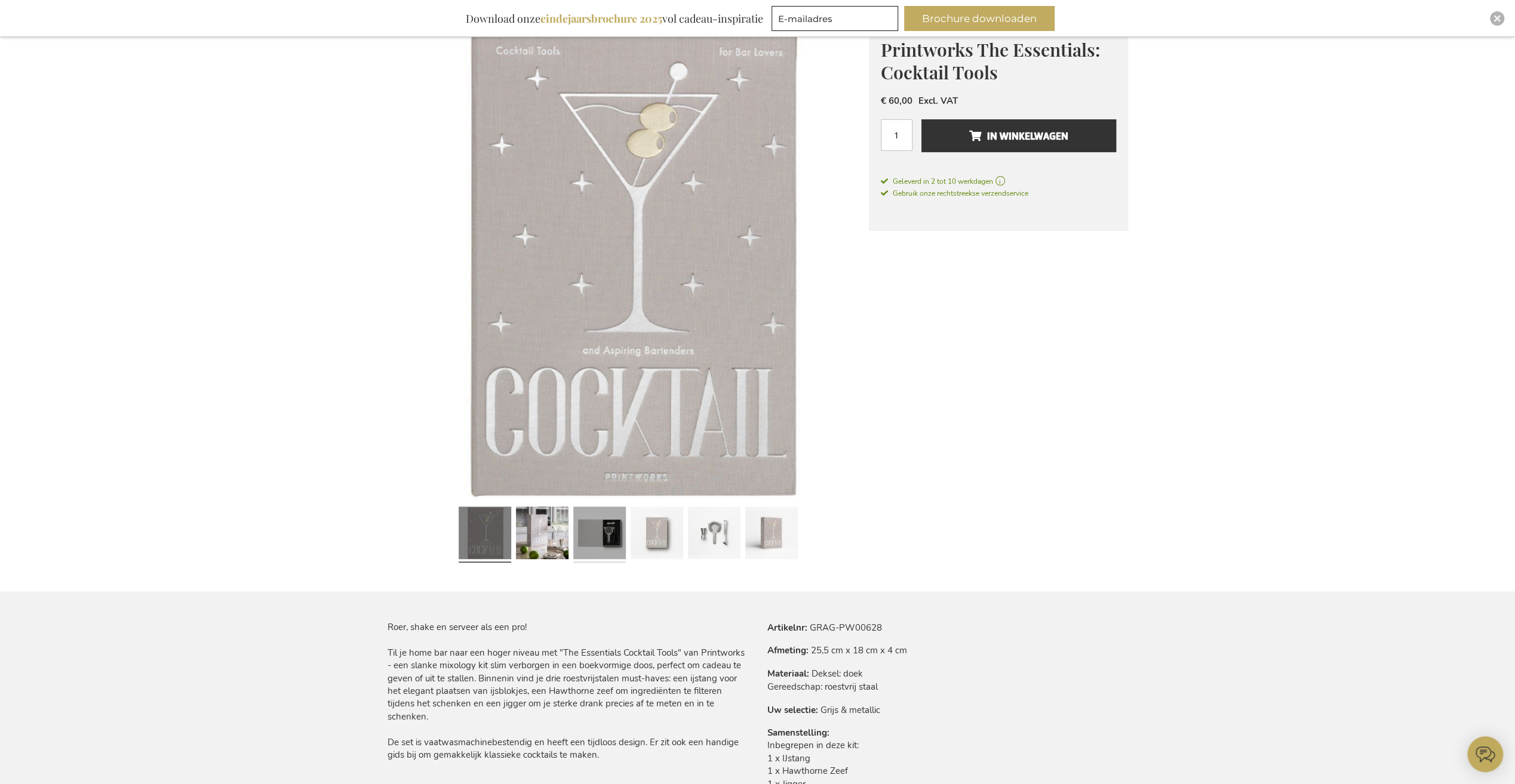
click at [600, 534] on link at bounding box center [600, 534] width 53 height 65
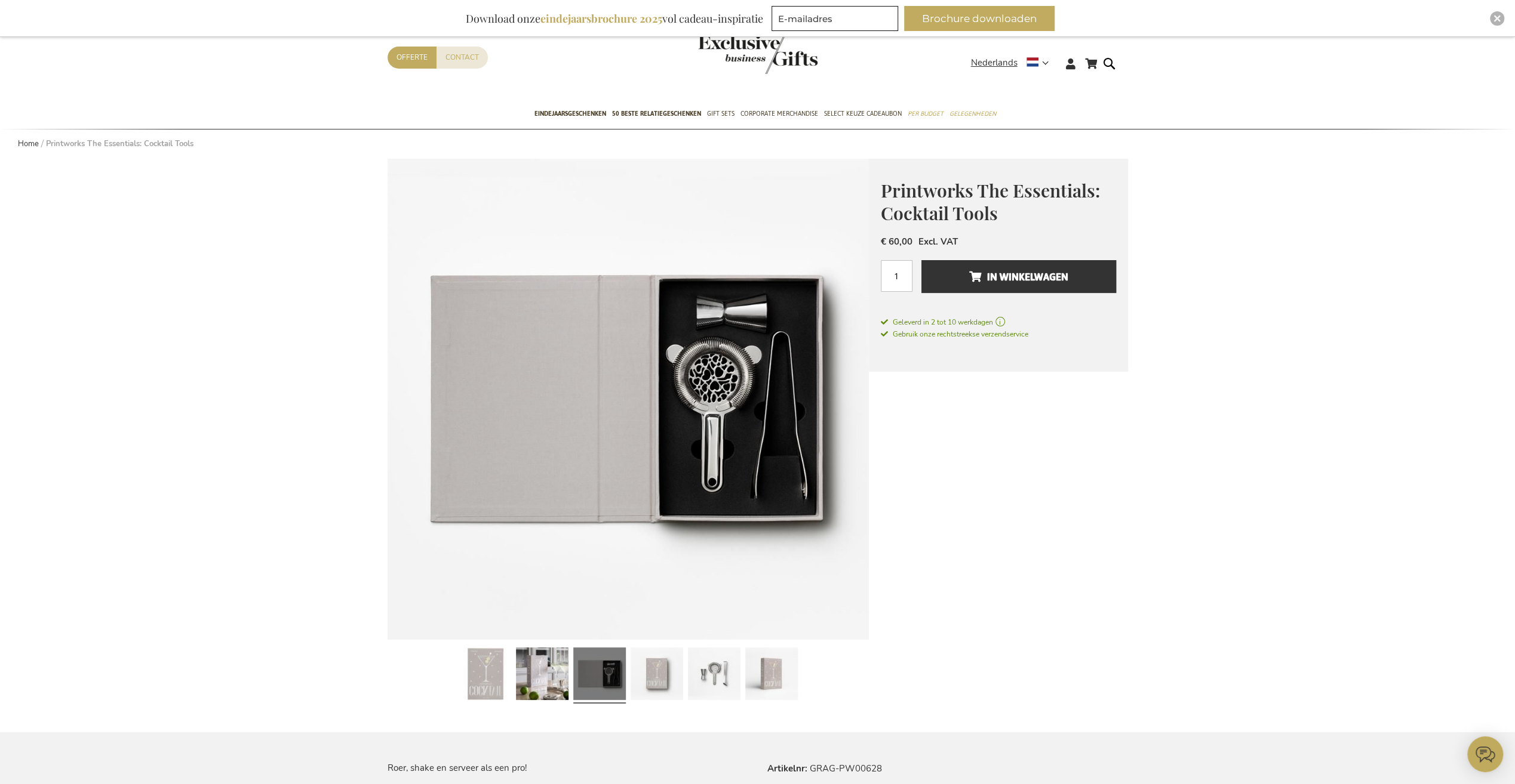
scroll to position [0, 0]
